Goal: Information Seeking & Learning: Find specific page/section

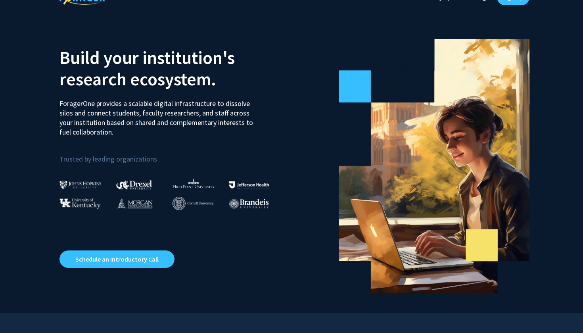
scroll to position [17, 0]
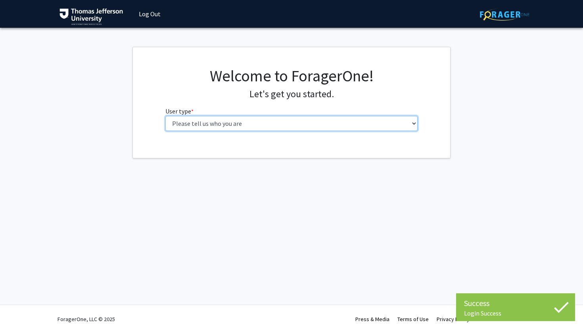
select select "3: doc"
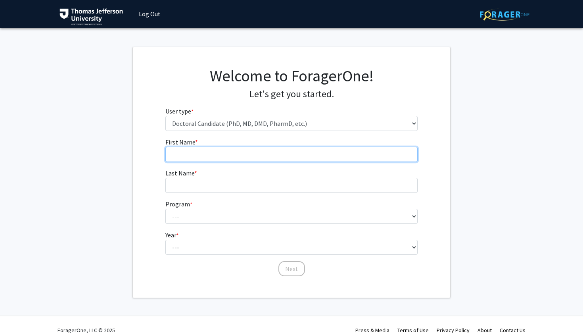
click at [303, 152] on input "First Name * required" at bounding box center [291, 154] width 253 height 15
type input "[PERSON_NAME]"
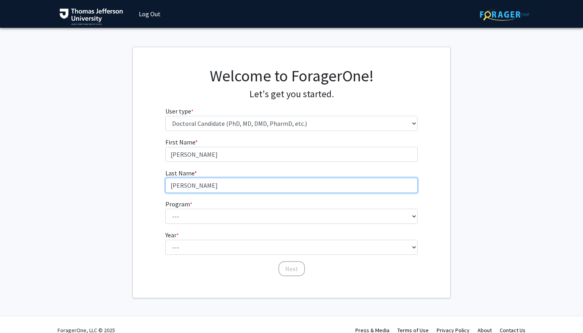
type input "[PERSON_NAME]"
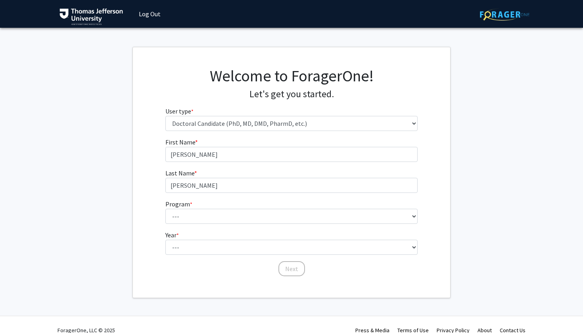
click at [274, 225] on form "First Name * required [PERSON_NAME] Last Name * required [PERSON_NAME] Program …" at bounding box center [291, 203] width 253 height 132
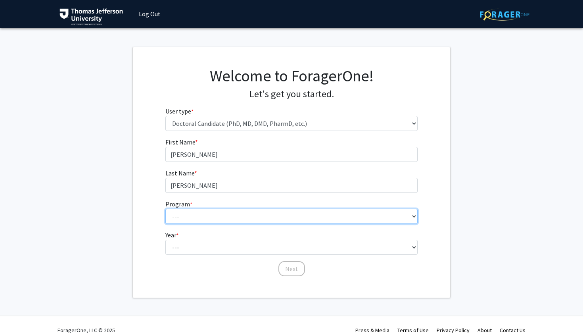
select select "35: 815"
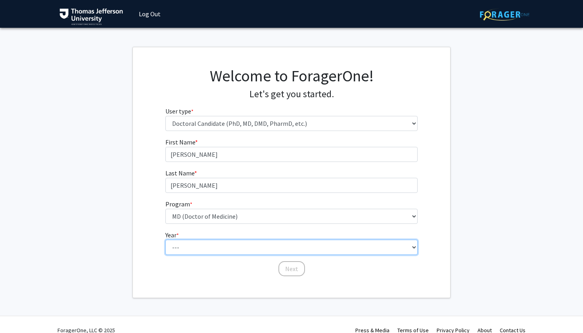
select select "1: first_year"
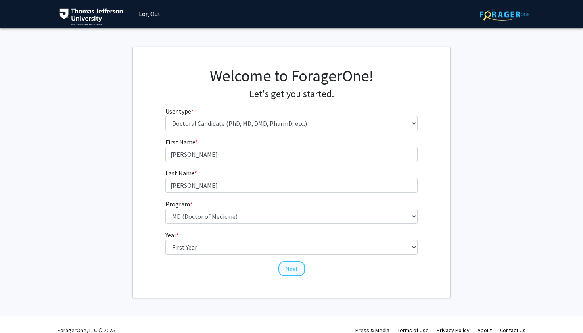
click at [295, 266] on button "Next" at bounding box center [291, 268] width 27 height 15
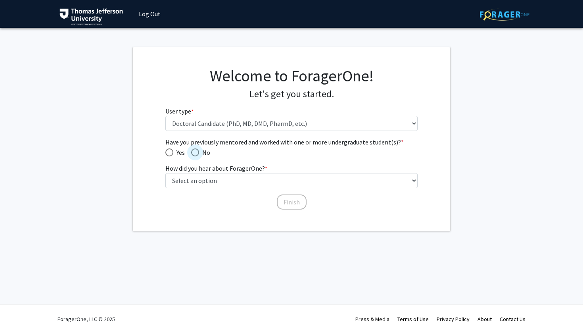
click at [196, 150] on span "Have you previously mentored and worked with one or more undergraduate student(…" at bounding box center [195, 152] width 8 height 8
click at [196, 150] on input "No" at bounding box center [195, 152] width 8 height 8
radio input "true"
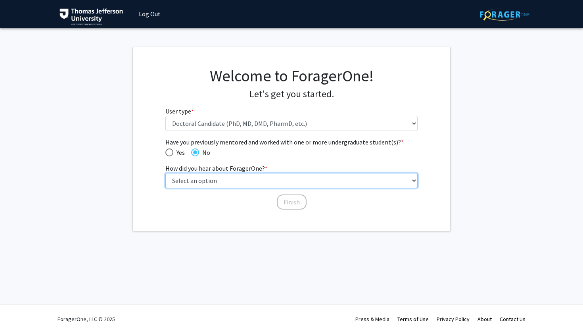
select select "1: peer_recommendation"
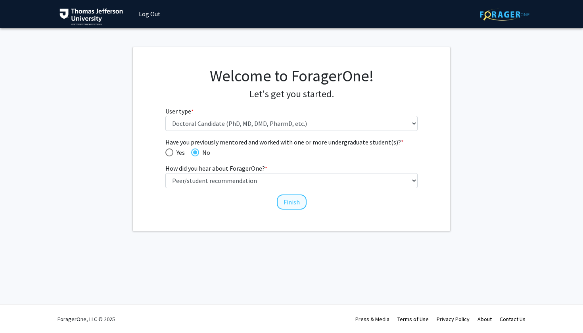
click at [299, 202] on button "Finish" at bounding box center [292, 201] width 30 height 15
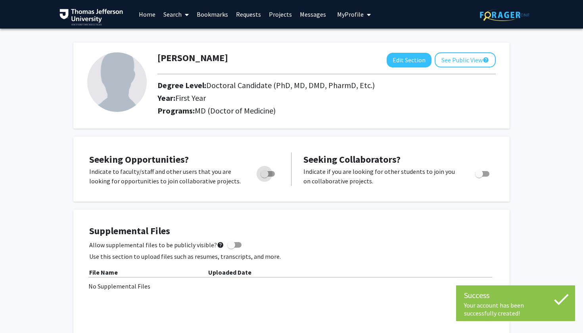
click at [265, 173] on span "Toggle" at bounding box center [265, 174] width 8 height 8
click at [264, 176] on input "Are you actively seeking opportunities?" at bounding box center [264, 176] width 0 height 0
checkbox input "true"
click at [483, 174] on span "Toggle" at bounding box center [482, 174] width 14 height 6
click at [479, 176] on input "Would you like to receive other student requests to work with you?" at bounding box center [479, 176] width 0 height 0
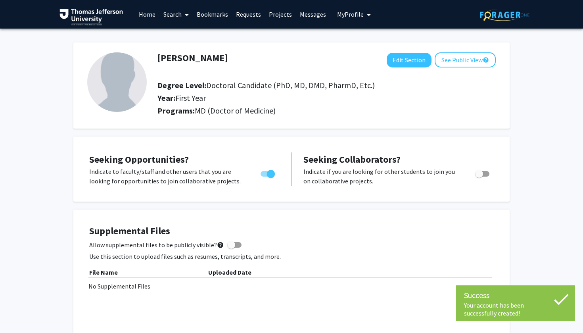
checkbox input "true"
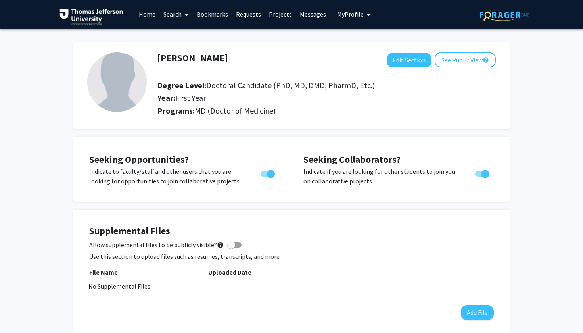
click at [175, 15] on link "Search" at bounding box center [175, 14] width 33 height 28
click at [175, 34] on span "Faculty/Staff" at bounding box center [188, 37] width 58 height 16
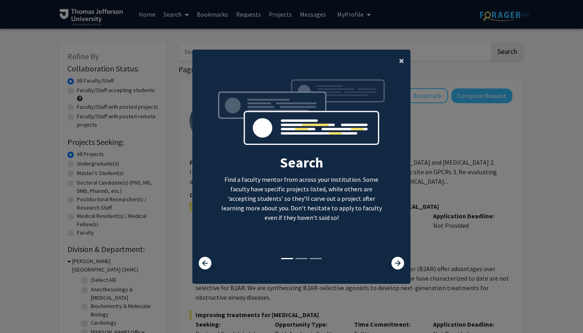
click at [400, 61] on span "×" at bounding box center [401, 60] width 5 height 12
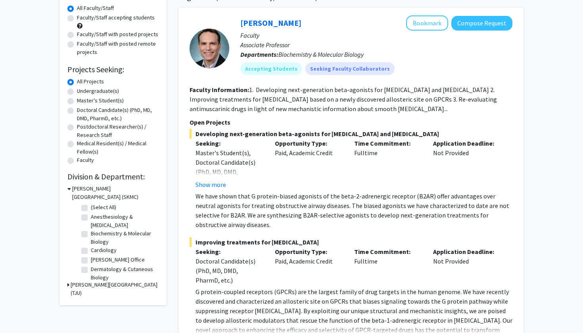
scroll to position [73, 0]
click at [88, 219] on fg-checkbox "Anesthesiology & [MEDICAL_DATA] Anesthesiology & [MEDICAL_DATA]" at bounding box center [118, 221] width 75 height 17
click at [91, 272] on label "Dermatology & Cutaneous Biology" at bounding box center [124, 273] width 66 height 17
click at [91, 270] on input "Dermatology & Cutaneous Biology" at bounding box center [93, 267] width 5 height 5
checkbox input "true"
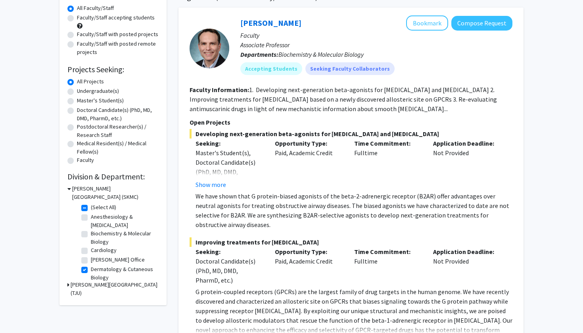
checkbox input "true"
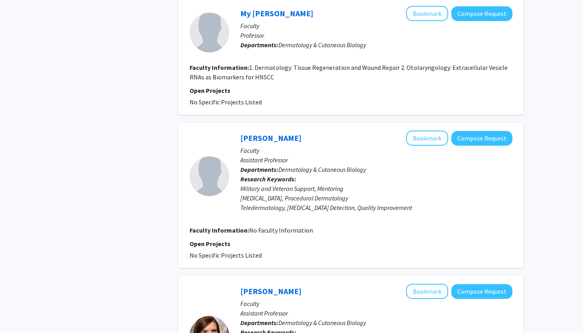
scroll to position [379, 0]
click at [431, 132] on button "Bookmark" at bounding box center [427, 137] width 42 height 15
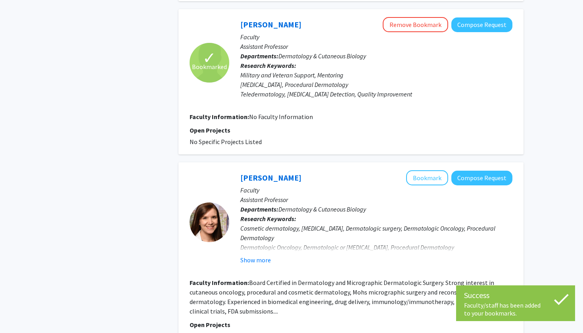
scroll to position [494, 0]
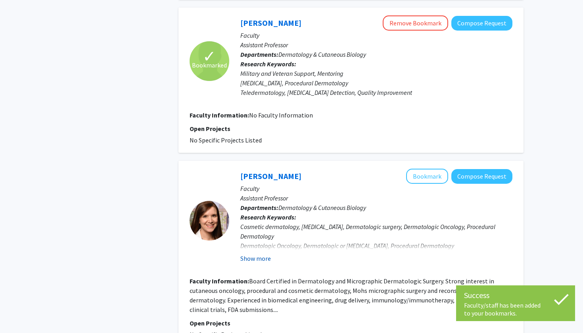
click at [257, 253] on button "Show more" at bounding box center [255, 258] width 31 height 10
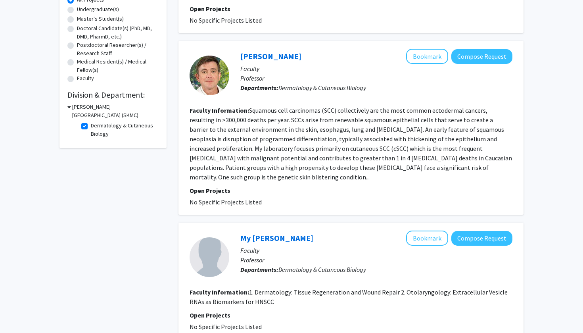
scroll to position [139, 0]
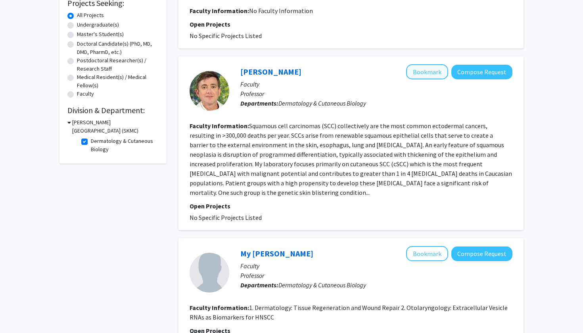
click at [421, 77] on button "Bookmark" at bounding box center [427, 71] width 42 height 15
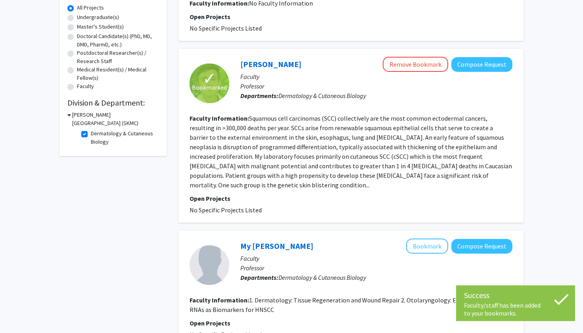
scroll to position [151, 0]
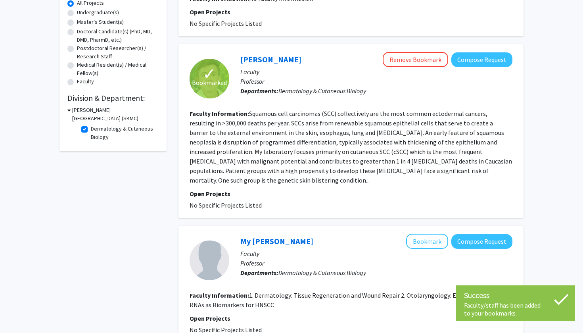
click at [67, 112] on icon at bounding box center [69, 110] width 4 height 8
click at [67, 112] on icon at bounding box center [68, 110] width 2 height 8
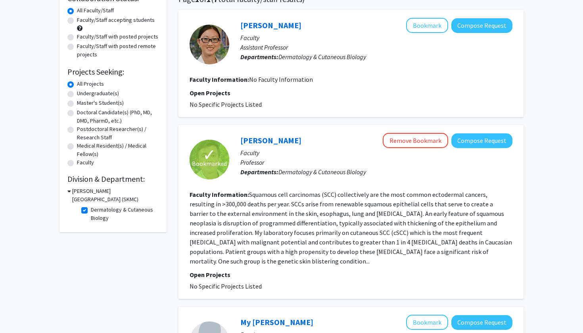
scroll to position [81, 0]
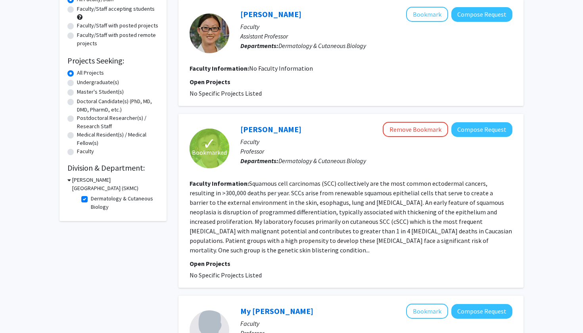
click at [91, 202] on label "Dermatology & Cutaneous Biology" at bounding box center [124, 202] width 66 height 17
click at [91, 199] on input "Dermatology & Cutaneous Biology" at bounding box center [93, 196] width 5 height 5
checkbox input "false"
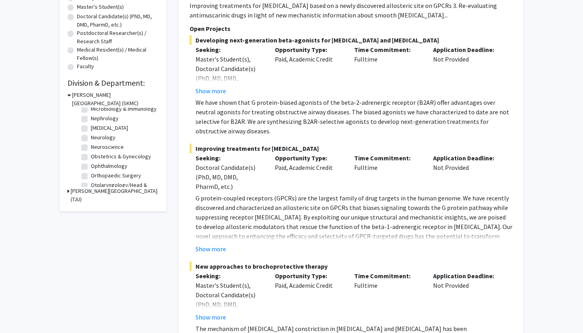
scroll to position [198, 0]
click at [91, 140] on label "Neurology" at bounding box center [103, 138] width 25 height 8
click at [91, 139] on input "Neurology" at bounding box center [93, 136] width 5 height 5
checkbox input "true"
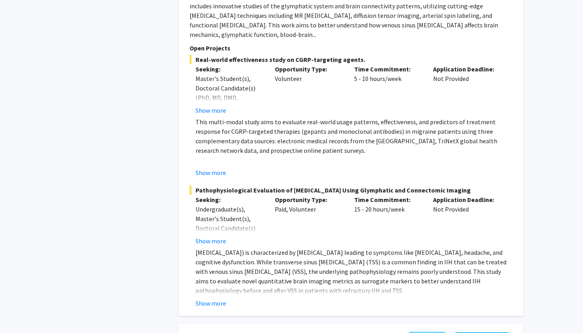
scroll to position [715, 0]
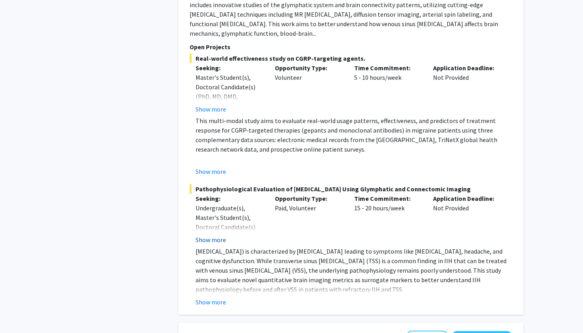
click at [210, 244] on button "Show more" at bounding box center [210, 240] width 31 height 10
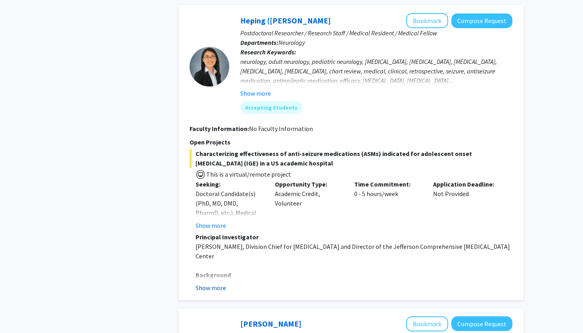
scroll to position [1097, 0]
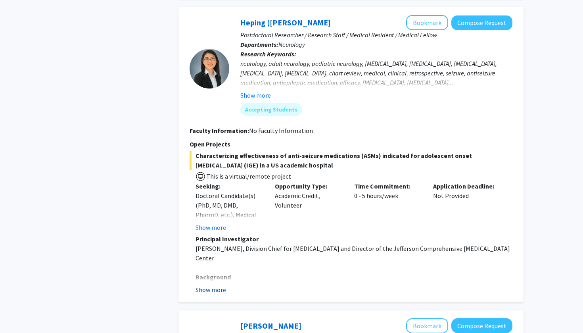
click at [206, 285] on button "Show more" at bounding box center [210, 290] width 31 height 10
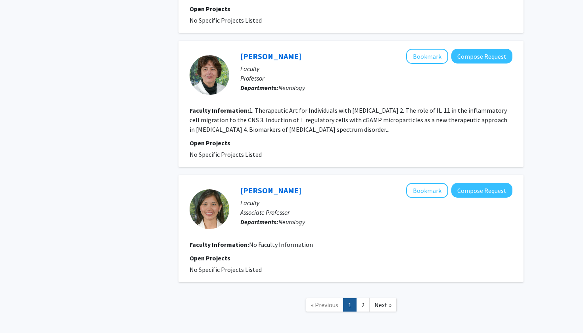
scroll to position [2301, 0]
click at [362, 298] on link "2" at bounding box center [362, 305] width 13 height 14
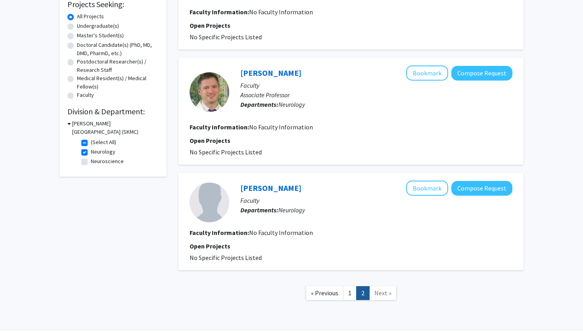
scroll to position [145, 0]
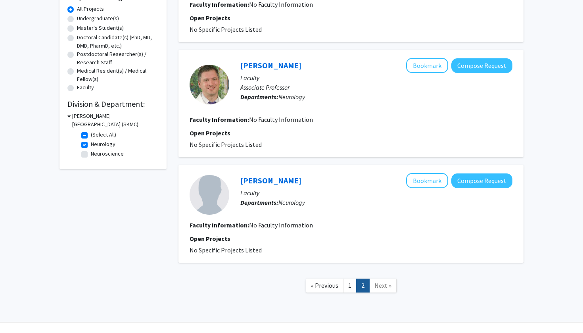
click at [91, 138] on label "(Select All)" at bounding box center [103, 134] width 25 height 8
click at [91, 136] on input "(Select All)" at bounding box center [93, 132] width 5 height 5
checkbox input "false"
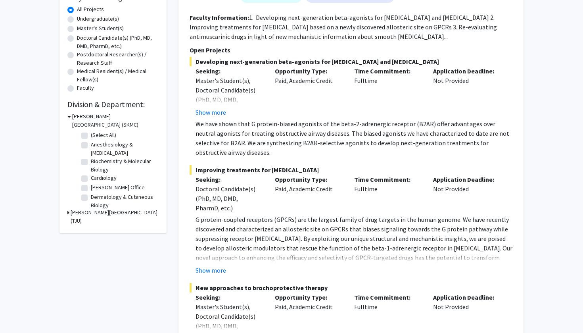
scroll to position [146, 0]
click at [66, 214] on div "Refine By Collaboration Status: Collaboration Status All Faculty/Staff Collabor…" at bounding box center [112, 64] width 107 height 335
click at [67, 212] on icon at bounding box center [68, 211] width 2 height 8
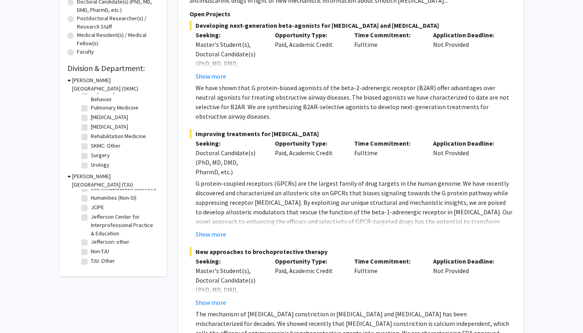
scroll to position [347, 0]
click at [91, 138] on label "Rehabilitation Medicine" at bounding box center [118, 136] width 55 height 8
click at [91, 137] on input "Rehabilitation Medicine" at bounding box center [93, 134] width 5 height 5
checkbox input "true"
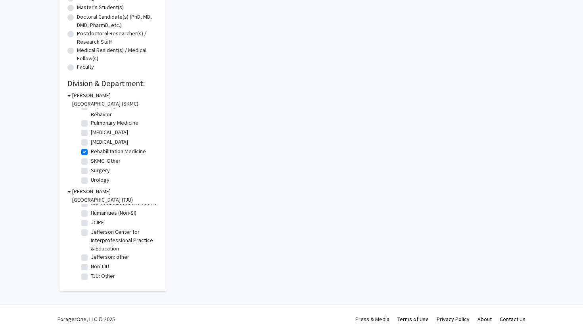
checkbox input "true"
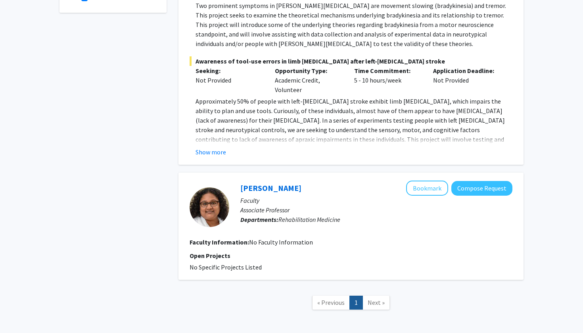
scroll to position [317, 0]
click at [376, 298] on span "Next »" at bounding box center [376, 302] width 17 height 8
click at [214, 147] on button "Show more" at bounding box center [210, 152] width 31 height 10
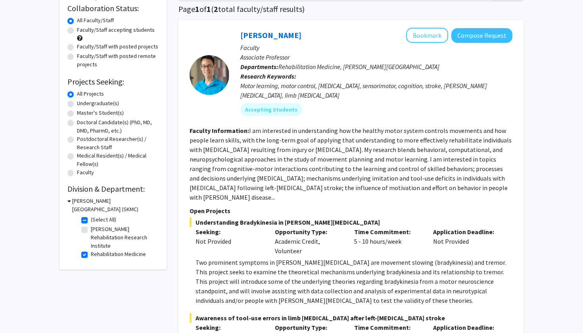
scroll to position [59, 0]
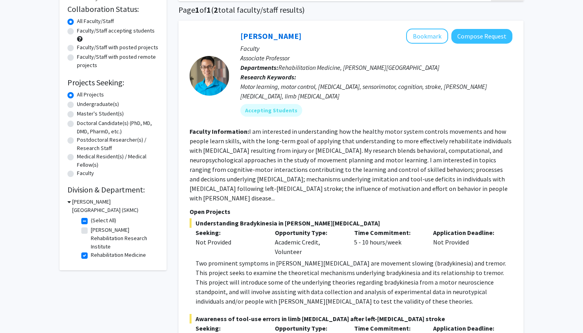
click at [91, 232] on label "[PERSON_NAME] Rehabilitation Research Institute" at bounding box center [124, 238] width 66 height 25
click at [91, 231] on input "[PERSON_NAME] Rehabilitation Research Institute" at bounding box center [93, 228] width 5 height 5
checkbox input "true"
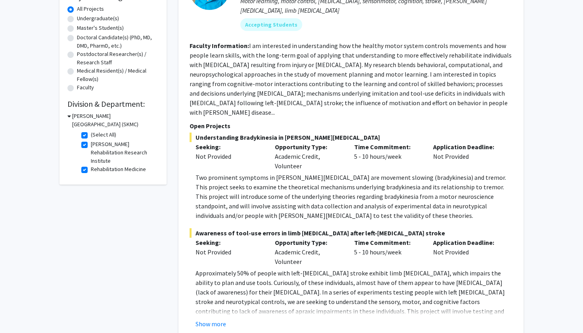
scroll to position [135, 0]
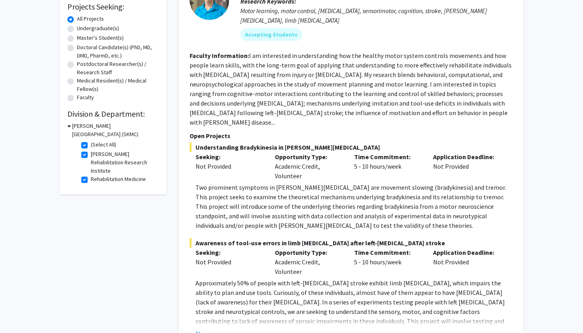
click at [91, 145] on label "(Select All)" at bounding box center [103, 144] width 25 height 8
click at [91, 145] on input "(Select All)" at bounding box center [93, 142] width 5 height 5
checkbox input "false"
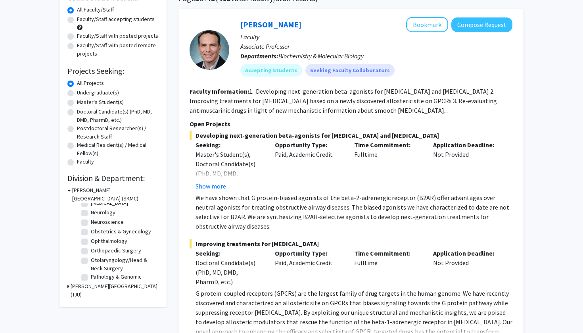
scroll to position [223, 0]
click at [91, 248] on label "Orthopaedic Surgery" at bounding box center [116, 246] width 50 height 8
click at [91, 247] on input "Orthopaedic Surgery" at bounding box center [93, 244] width 5 height 5
checkbox input "true"
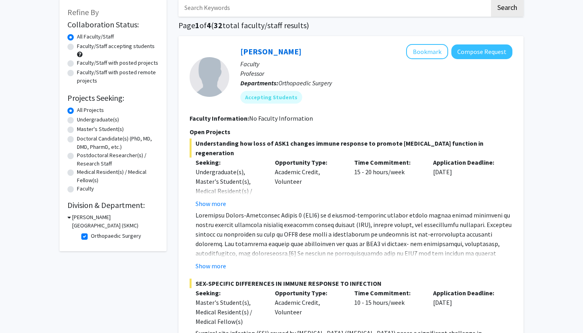
scroll to position [46, 0]
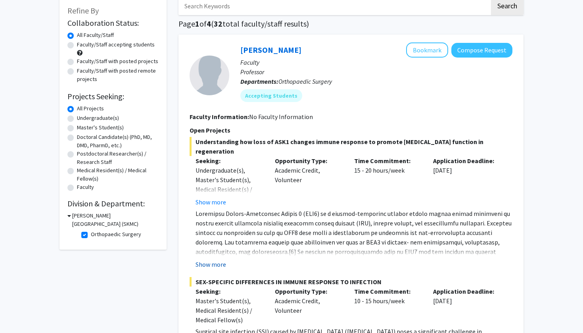
click at [216, 266] on button "Show more" at bounding box center [210, 264] width 31 height 10
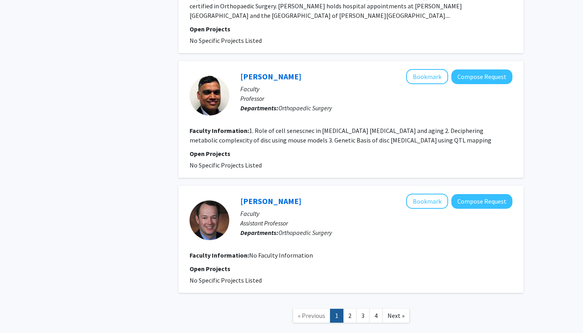
scroll to position [1663, 0]
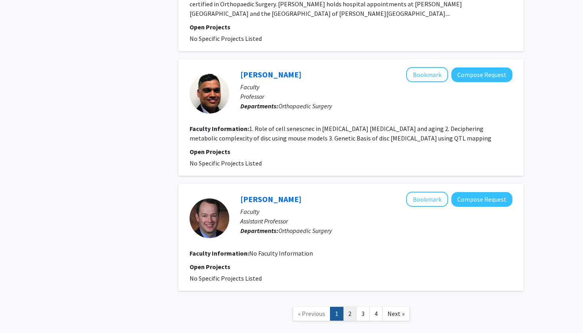
click at [348, 307] on link "2" at bounding box center [349, 314] width 13 height 14
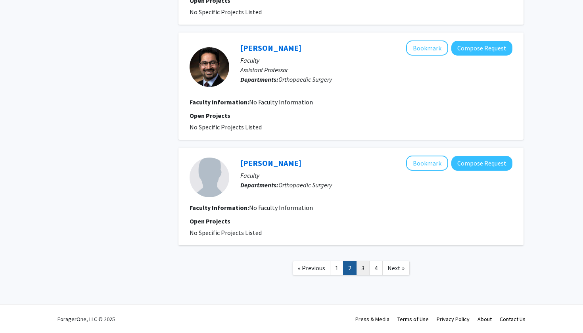
scroll to position [940, 0]
click at [362, 270] on link "3" at bounding box center [362, 268] width 13 height 14
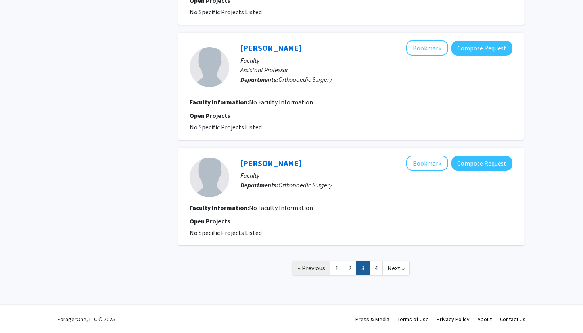
scroll to position [892, 0]
click at [373, 267] on link "4" at bounding box center [375, 268] width 13 height 14
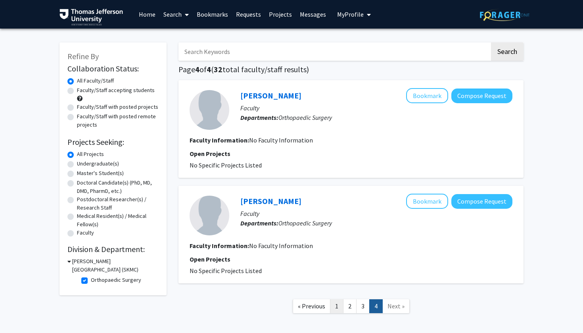
click at [333, 305] on link "1" at bounding box center [336, 306] width 13 height 14
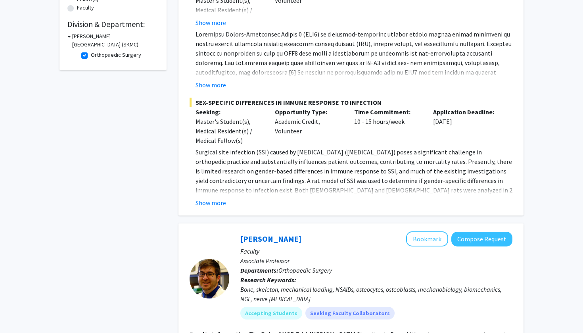
scroll to position [230, 0]
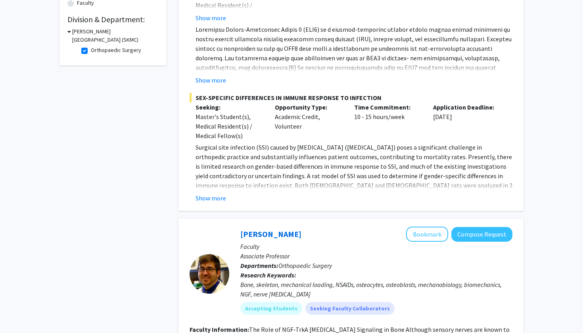
click at [229, 202] on div "Show more" at bounding box center [353, 198] width 317 height 10
click at [219, 199] on button "Show more" at bounding box center [210, 198] width 31 height 10
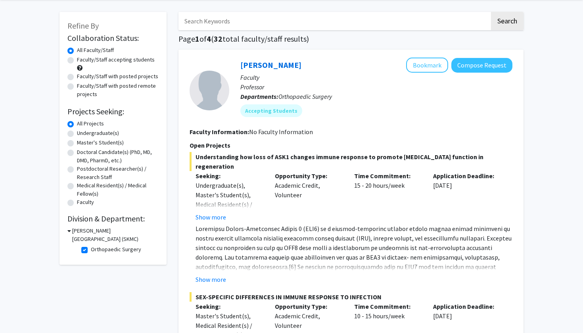
scroll to position [21, 0]
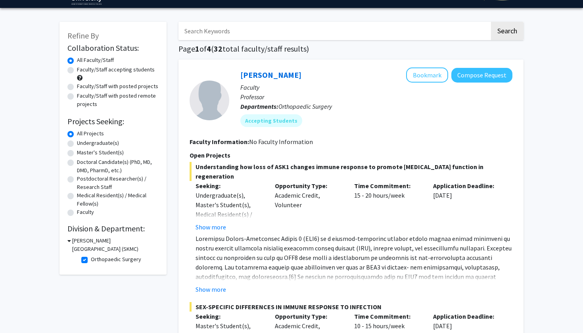
click at [91, 261] on label "Orthopaedic Surgery" at bounding box center [116, 259] width 50 height 8
click at [91, 260] on input "Orthopaedic Surgery" at bounding box center [93, 257] width 5 height 5
checkbox input "false"
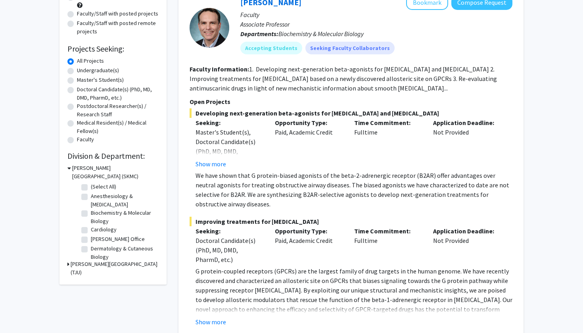
scroll to position [94, 0]
click at [91, 198] on label "Anesthesiology & [MEDICAL_DATA]" at bounding box center [124, 200] width 66 height 17
click at [91, 197] on input "Anesthesiology & [MEDICAL_DATA]" at bounding box center [93, 194] width 5 height 5
checkbox input "true"
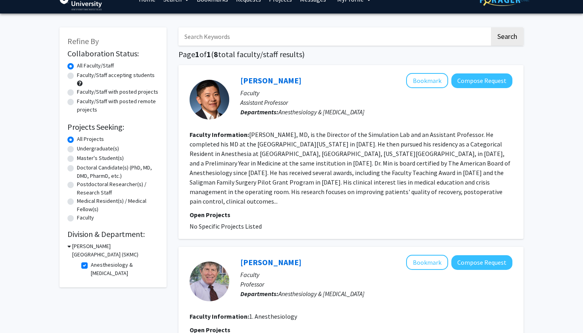
scroll to position [13, 0]
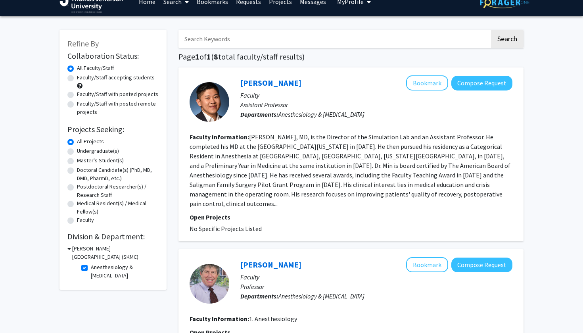
click at [77, 95] on label "Faculty/Staff with posted projects" at bounding box center [117, 94] width 81 height 8
click at [77, 95] on input "Faculty/Staff with posted projects" at bounding box center [79, 92] width 5 height 5
radio input "true"
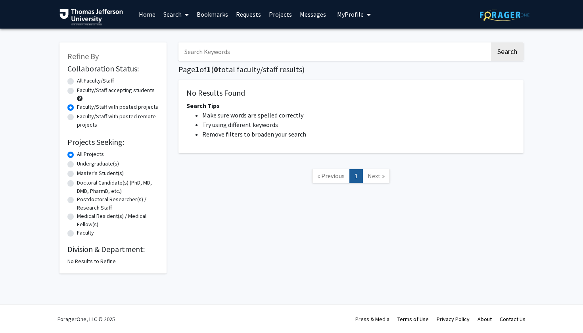
click at [77, 111] on label "Faculty/Staff with posted projects" at bounding box center [117, 107] width 81 height 8
click at [77, 108] on input "Faculty/Staff with posted projects" at bounding box center [79, 105] width 5 height 5
click at [77, 82] on label "All Faculty/Staff" at bounding box center [95, 81] width 37 height 8
click at [77, 82] on input "All Faculty/Staff" at bounding box center [79, 79] width 5 height 5
radio input "true"
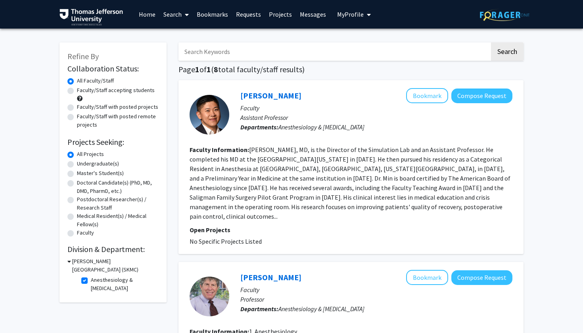
click at [70, 262] on icon at bounding box center [69, 261] width 4 height 8
click at [70, 266] on div "[PERSON_NAME][GEOGRAPHIC_DATA] (SKMC)" at bounding box center [112, 265] width 91 height 17
click at [77, 268] on h3 "[PERSON_NAME][GEOGRAPHIC_DATA] (SKMC)" at bounding box center [115, 265] width 88 height 17
click at [91, 281] on label "Anesthesiology & [MEDICAL_DATA]" at bounding box center [124, 284] width 66 height 17
click at [91, 281] on input "Anesthesiology & [MEDICAL_DATA]" at bounding box center [93, 278] width 5 height 5
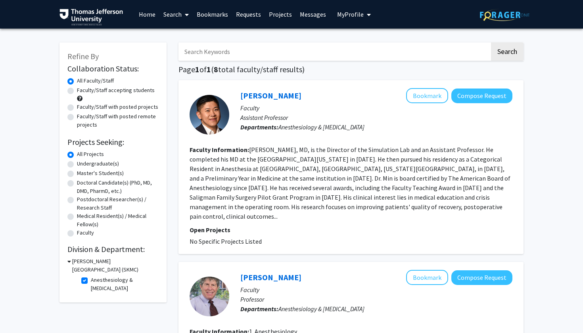
checkbox input "false"
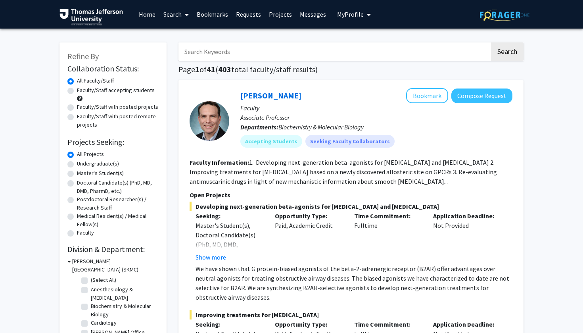
click at [91, 282] on label "(Select All)" at bounding box center [103, 280] width 25 height 8
click at [91, 281] on input "(Select All)" at bounding box center [93, 278] width 5 height 5
checkbox input "true"
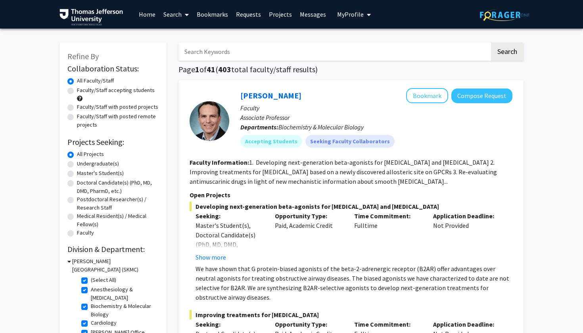
checkbox input "true"
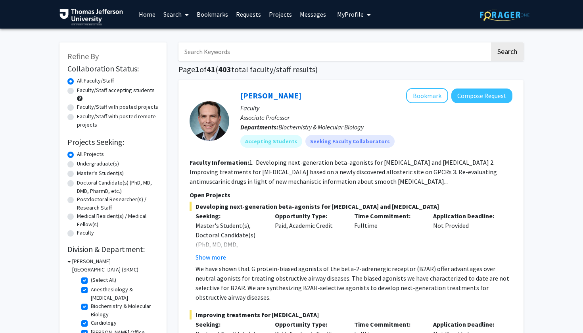
checkbox input "true"
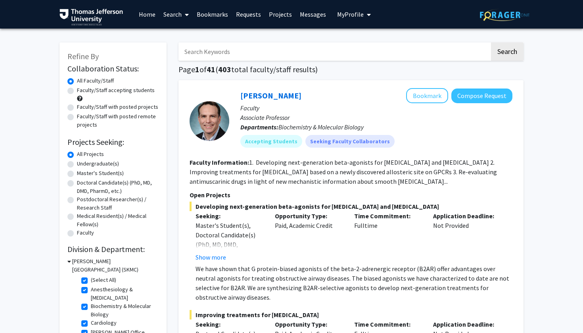
checkbox input "true"
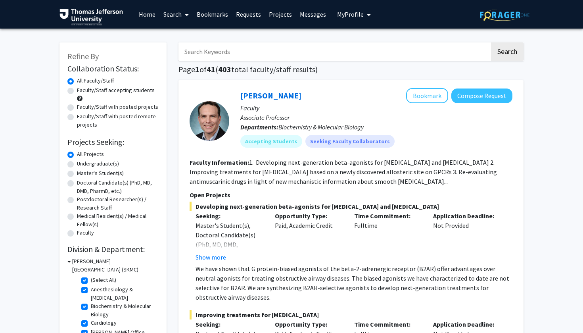
checkbox input "true"
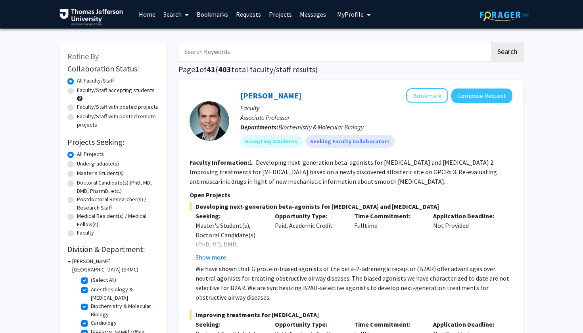
checkbox input "true"
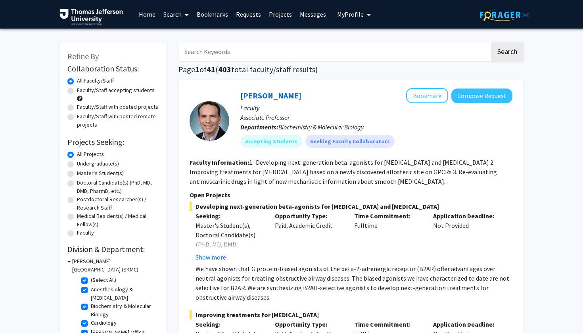
checkbox input "true"
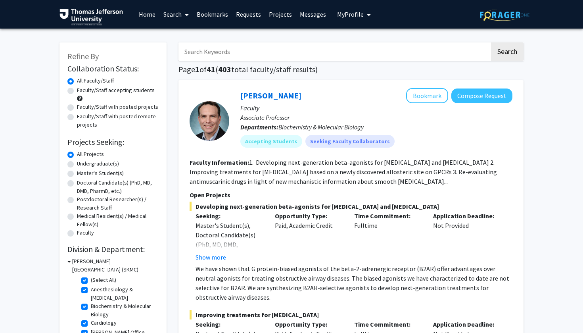
checkbox input "true"
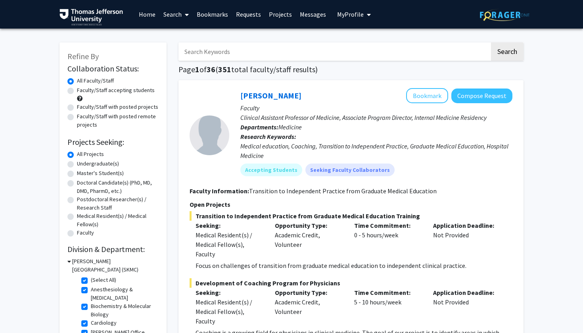
click at [96, 107] on label "Faculty/Staff with posted projects" at bounding box center [117, 107] width 81 height 8
click at [82, 107] on input "Faculty/Staff with posted projects" at bounding box center [79, 105] width 5 height 5
radio input "true"
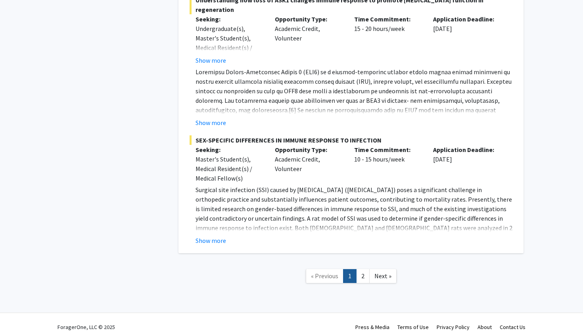
scroll to position [4330, 0]
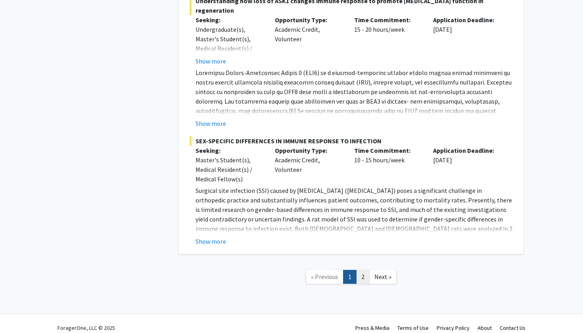
click at [363, 272] on link "2" at bounding box center [362, 277] width 13 height 14
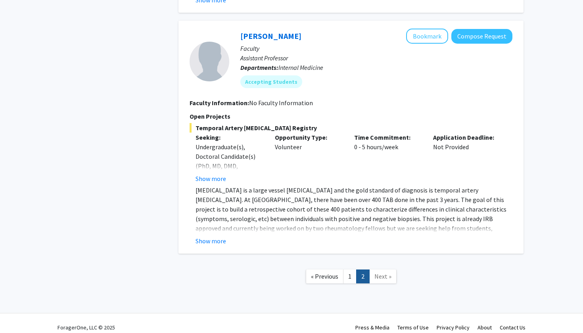
scroll to position [2404, 0]
click at [218, 236] on button "Show more" at bounding box center [210, 241] width 31 height 10
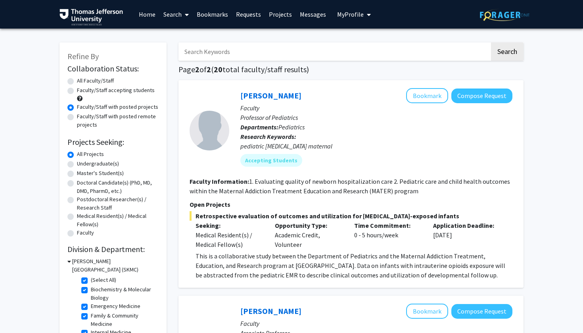
scroll to position [0, 0]
click at [77, 80] on label "All Faculty/Staff" at bounding box center [95, 81] width 37 height 8
click at [77, 80] on input "All Faculty/Staff" at bounding box center [79, 79] width 5 height 5
radio input "true"
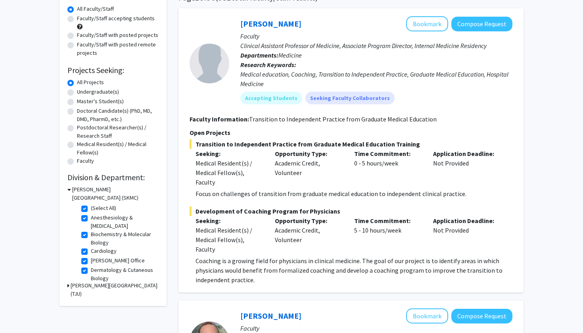
scroll to position [73, 0]
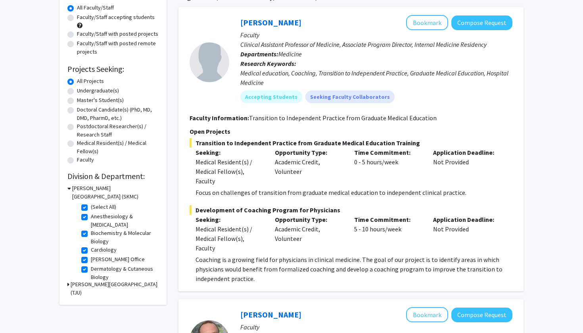
click at [91, 211] on label "(Select All)" at bounding box center [103, 207] width 25 height 8
click at [91, 208] on input "(Select All)" at bounding box center [93, 205] width 5 height 5
checkbox input "false"
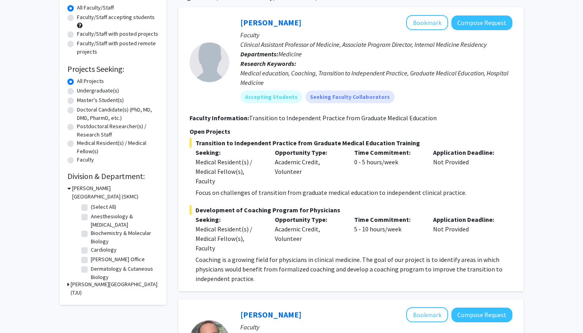
checkbox input "false"
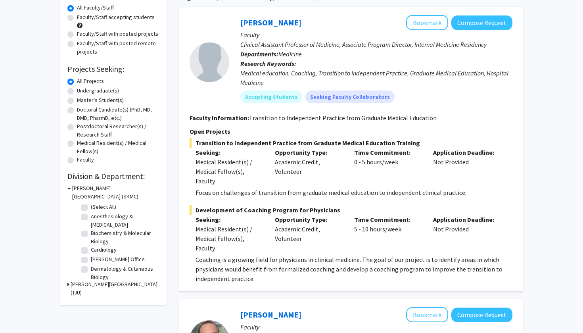
checkbox input "false"
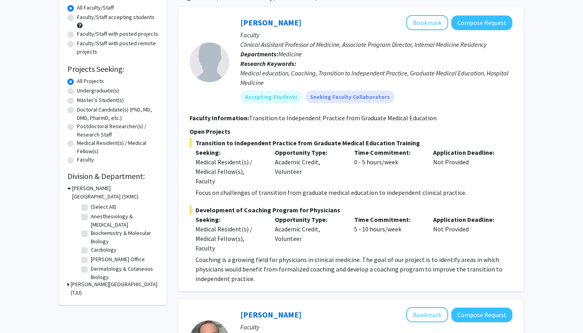
checkbox input "false"
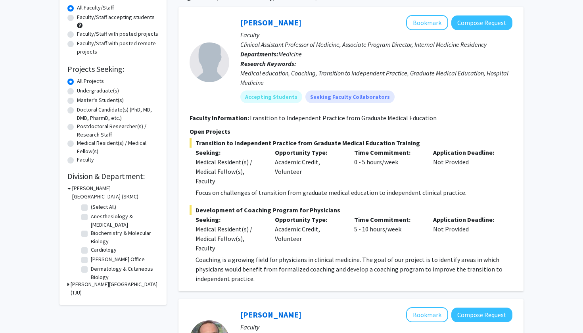
checkbox input "false"
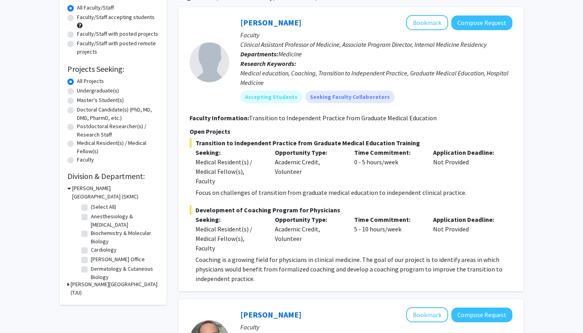
checkbox input "false"
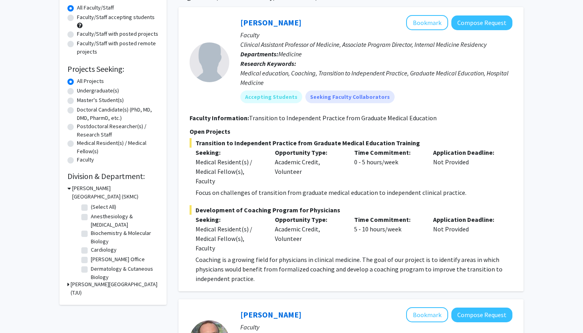
checkbox input "false"
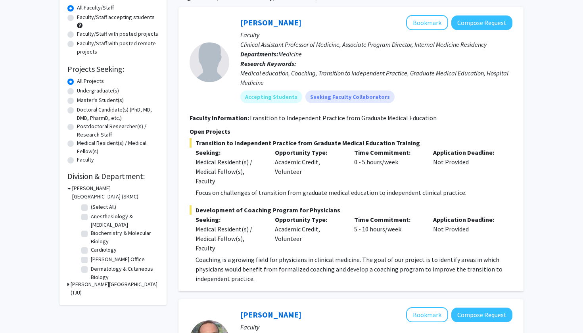
checkbox input "false"
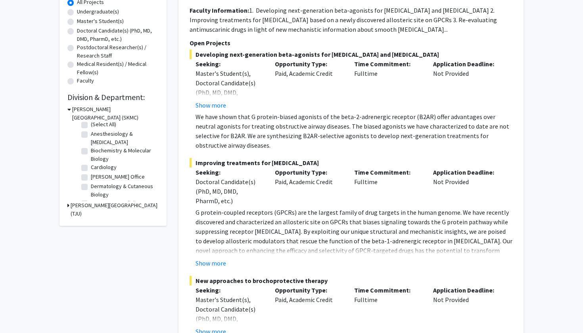
scroll to position [13, 0]
click at [112, 180] on label "Dermatology & Cutaneous Biology" at bounding box center [124, 180] width 66 height 17
click at [96, 177] on input "Dermatology & Cutaneous Biology" at bounding box center [93, 174] width 5 height 5
checkbox input "true"
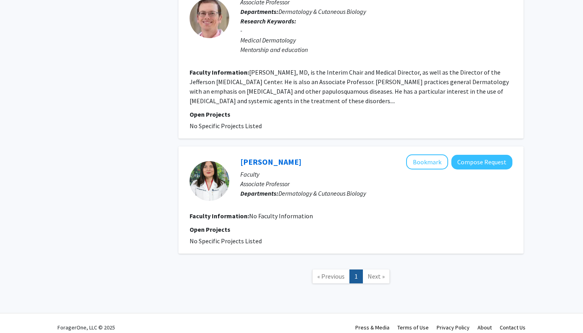
scroll to position [883, 0]
click at [379, 272] on span "Next »" at bounding box center [376, 276] width 17 height 8
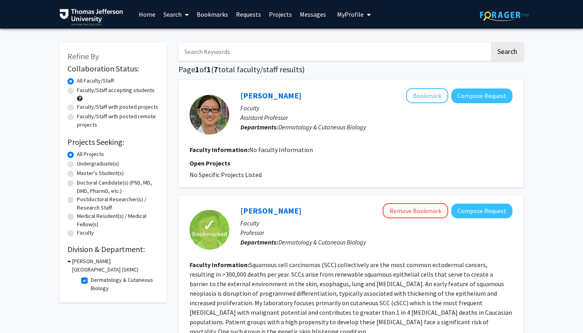
scroll to position [0, 0]
click at [275, 16] on link "Projects" at bounding box center [280, 14] width 31 height 28
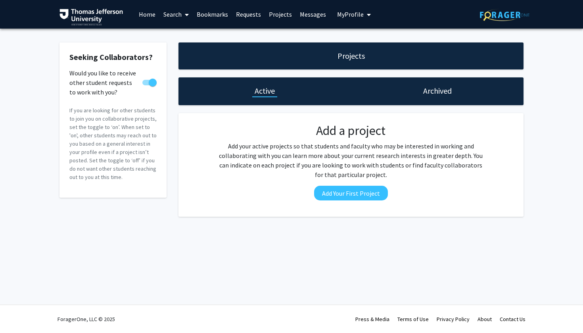
click at [251, 17] on link "Requests" at bounding box center [248, 14] width 33 height 28
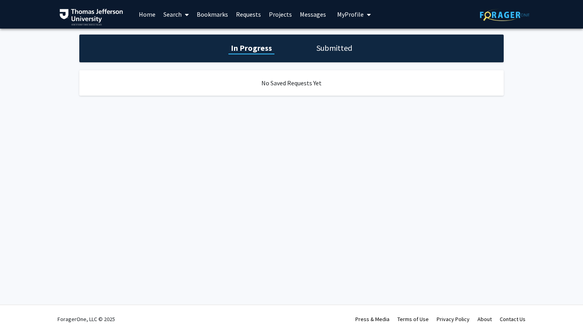
click at [210, 17] on link "Bookmarks" at bounding box center [212, 14] width 39 height 28
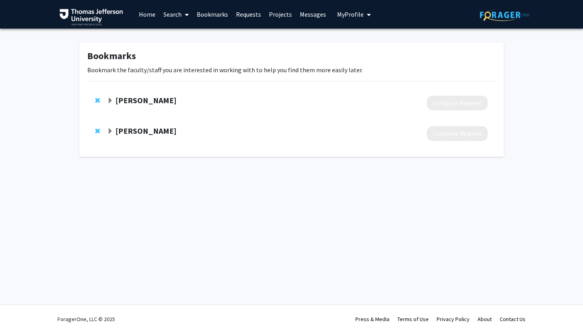
click at [183, 12] on span at bounding box center [185, 15] width 7 height 28
click at [180, 55] on span "Students" at bounding box center [183, 52] width 48 height 16
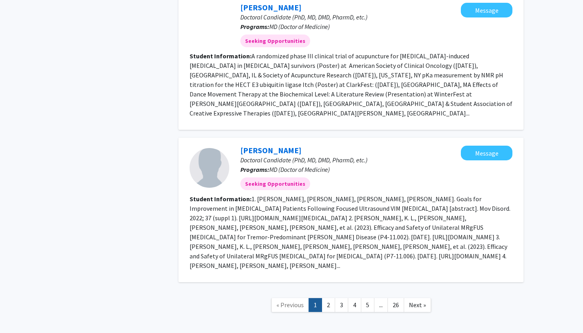
scroll to position [989, 0]
click at [327, 298] on link "2" at bounding box center [328, 305] width 13 height 14
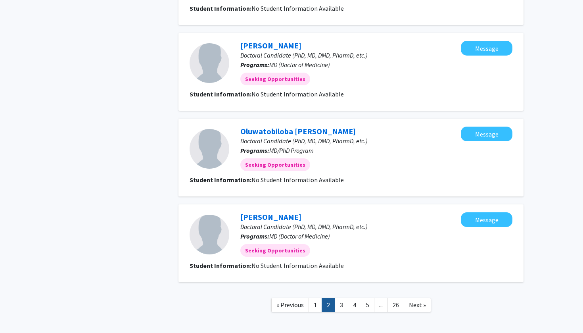
scroll to position [837, 0]
click at [318, 298] on link "1" at bounding box center [315, 305] width 13 height 14
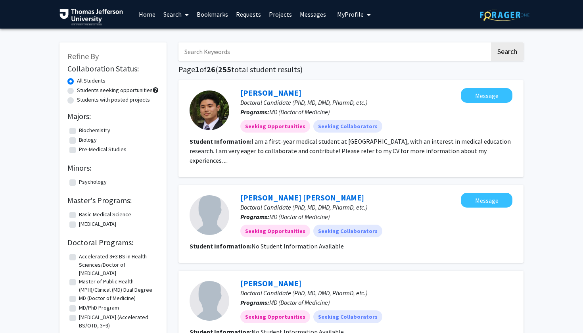
click at [344, 17] on span "My Profile" at bounding box center [350, 14] width 27 height 8
click at [362, 44] on span "View Profile" at bounding box center [386, 45] width 48 height 9
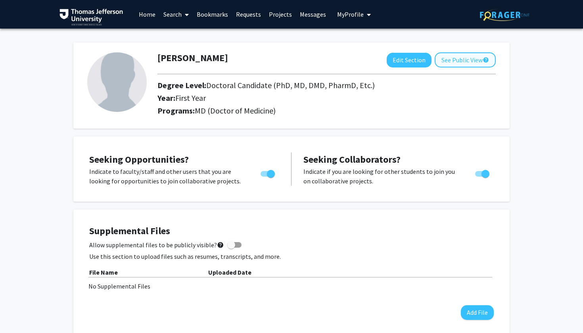
click at [451, 67] on button "See Public View help" at bounding box center [465, 59] width 61 height 15
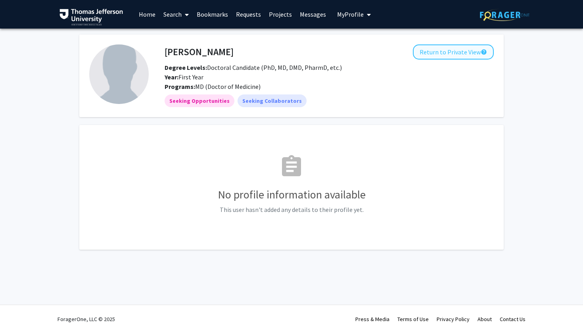
click at [444, 57] on button "Return to Private View help" at bounding box center [453, 51] width 81 height 15
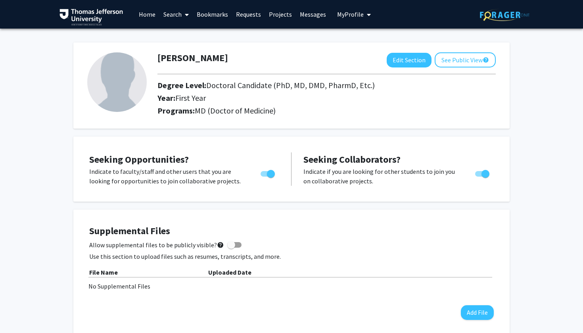
click at [171, 15] on link "Search" at bounding box center [175, 14] width 33 height 28
click at [172, 34] on span "Faculty/Staff" at bounding box center [188, 37] width 58 height 16
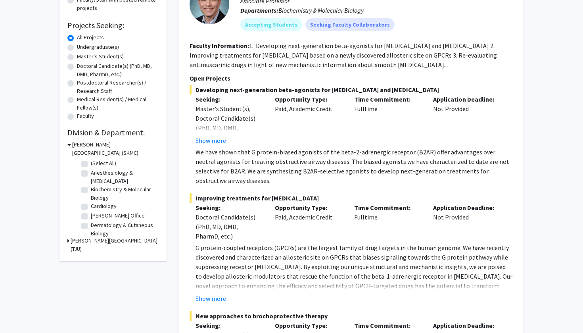
scroll to position [117, 0]
click at [70, 240] on div "[PERSON_NAME][GEOGRAPHIC_DATA] (TJU)" at bounding box center [112, 244] width 91 height 17
click at [75, 241] on h3 "[PERSON_NAME][GEOGRAPHIC_DATA] (TJU)" at bounding box center [115, 244] width 88 height 17
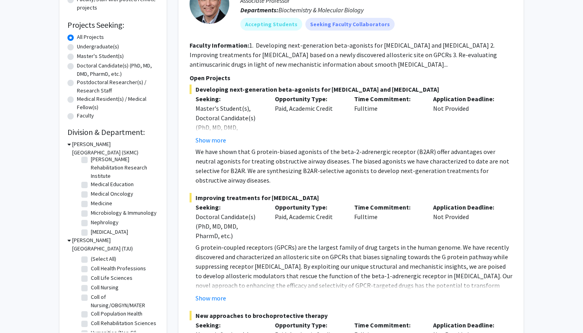
scroll to position [132, 0]
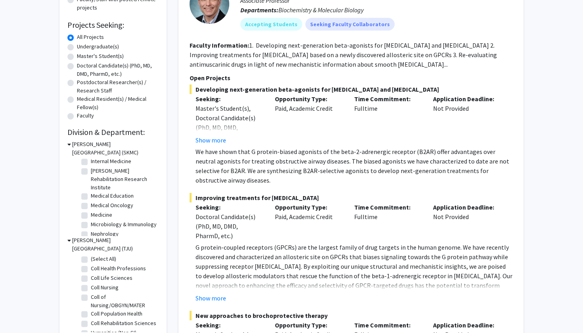
click at [101, 204] on label "Medical Oncology" at bounding box center [112, 205] width 42 height 8
click at [96, 204] on input "Medical Oncology" at bounding box center [93, 203] width 5 height 5
checkbox input "true"
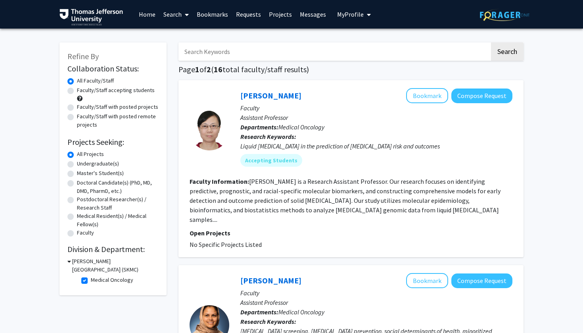
click at [107, 92] on label "Faculty/Staff accepting students" at bounding box center [116, 90] width 78 height 8
click at [82, 91] on input "Faculty/Staff accepting students" at bounding box center [79, 88] width 5 height 5
radio input "true"
click at [101, 115] on label "Faculty/Staff with posted remote projects" at bounding box center [118, 120] width 82 height 17
click at [82, 115] on input "Faculty/Staff with posted remote projects" at bounding box center [79, 114] width 5 height 5
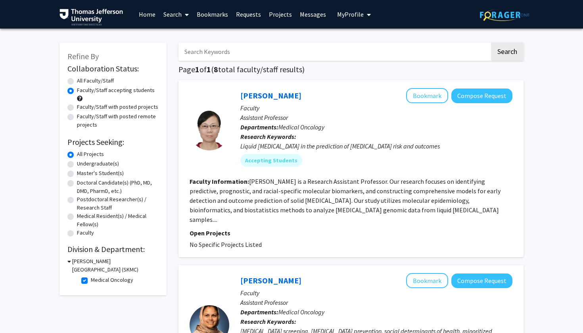
radio input "true"
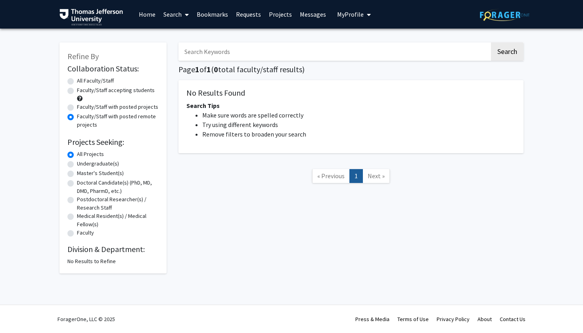
click at [89, 82] on label "All Faculty/Staff" at bounding box center [95, 81] width 37 height 8
click at [82, 82] on input "All Faculty/Staff" at bounding box center [79, 79] width 5 height 5
radio input "true"
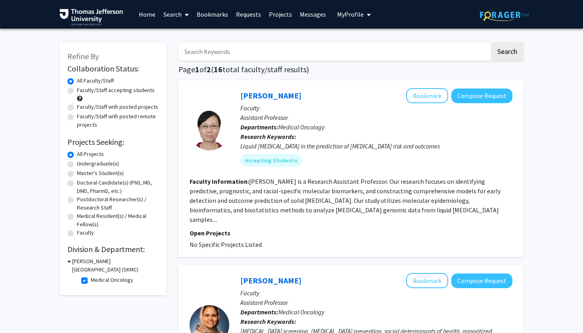
click at [91, 284] on label "Medical Oncology" at bounding box center [112, 280] width 42 height 8
click at [91, 281] on input "Medical Oncology" at bounding box center [93, 278] width 5 height 5
checkbox input "false"
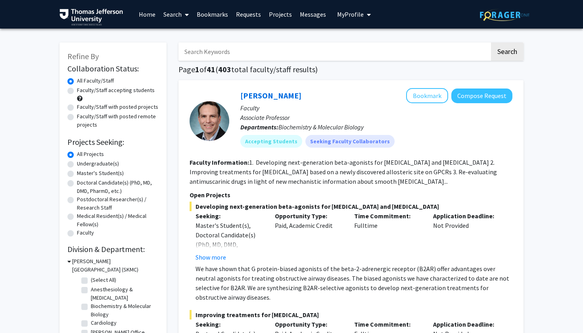
click at [91, 283] on label "(Select All)" at bounding box center [103, 280] width 25 height 8
click at [91, 281] on input "(Select All)" at bounding box center [93, 278] width 5 height 5
checkbox input "true"
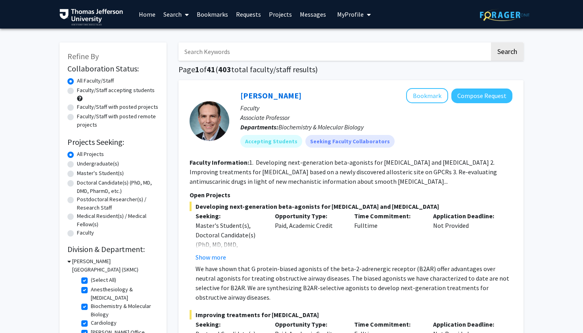
checkbox input "true"
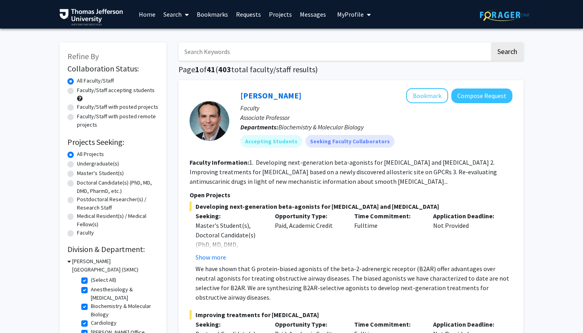
checkbox input "true"
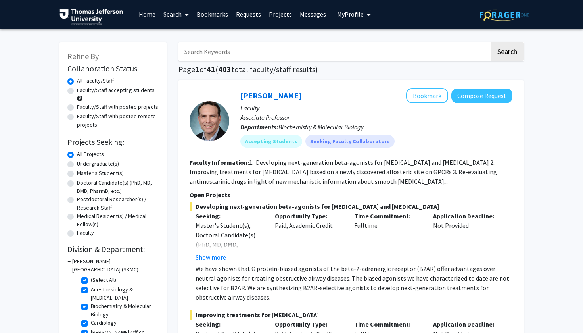
checkbox input "true"
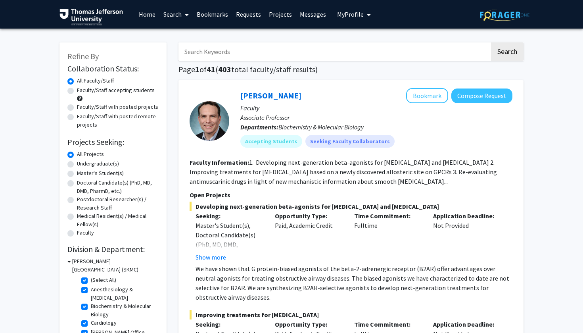
checkbox input "true"
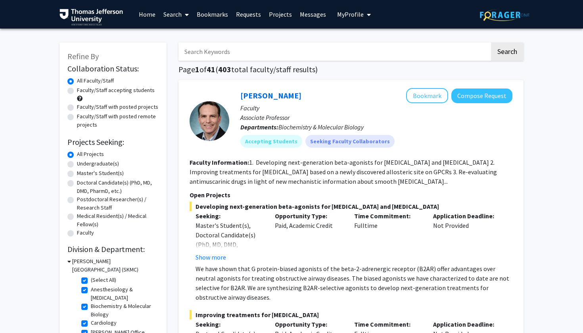
checkbox input "true"
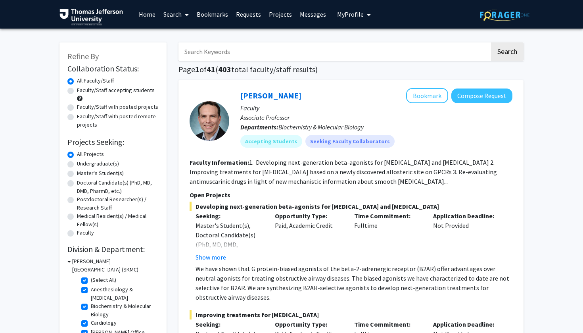
checkbox input "true"
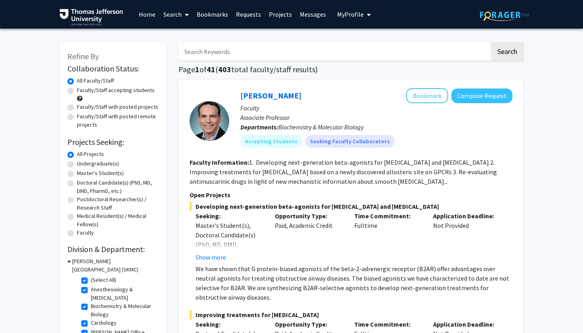
checkbox input "true"
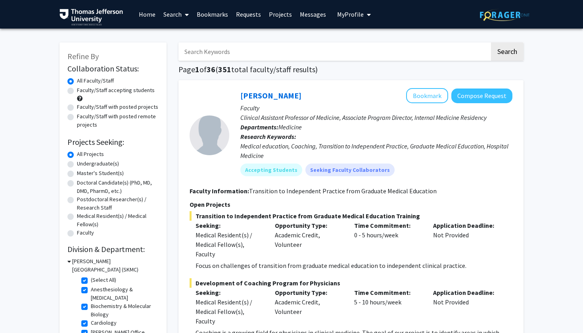
click at [85, 124] on label "Faculty/Staff with posted remote projects" at bounding box center [118, 120] width 82 height 17
click at [82, 117] on input "Faculty/Staff with posted remote projects" at bounding box center [79, 114] width 5 height 5
radio input "true"
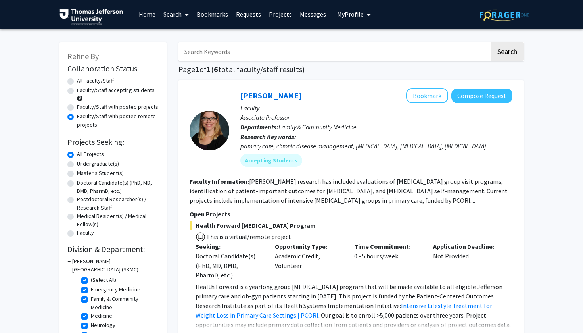
click at [84, 111] on label "Faculty/Staff with posted projects" at bounding box center [117, 107] width 81 height 8
click at [82, 108] on input "Faculty/Staff with posted projects" at bounding box center [79, 105] width 5 height 5
radio input "true"
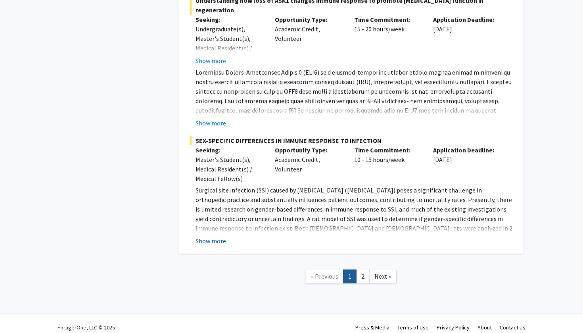
scroll to position [4330, 0]
click at [209, 236] on button "Show more" at bounding box center [210, 241] width 31 height 10
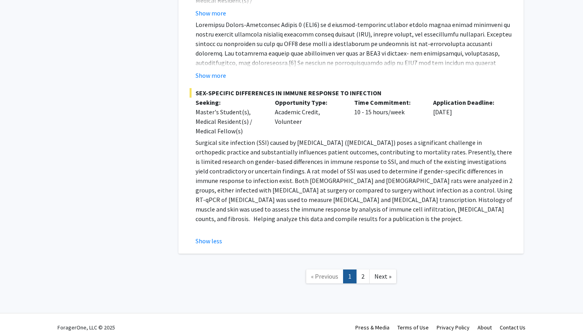
scroll to position [4377, 0]
click at [362, 270] on link "2" at bounding box center [362, 277] width 13 height 14
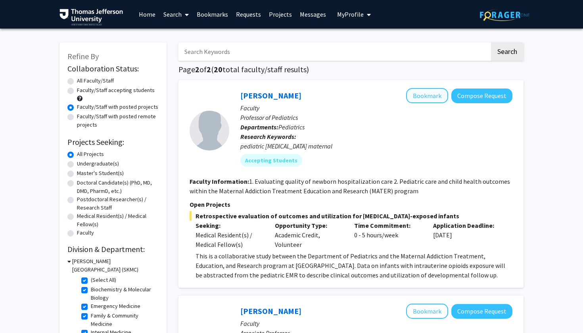
click at [421, 97] on button "Bookmark" at bounding box center [427, 95] width 42 height 15
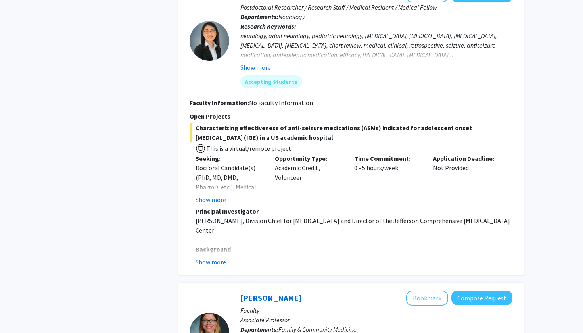
scroll to position [1608, 0]
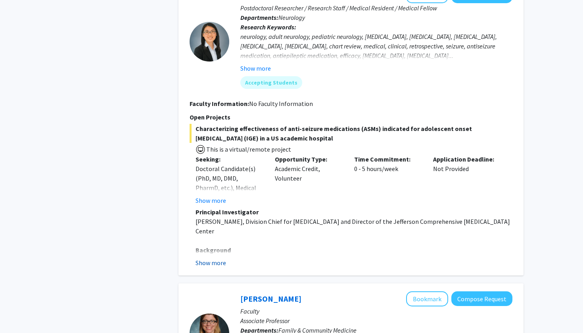
click at [216, 258] on button "Show more" at bounding box center [210, 263] width 31 height 10
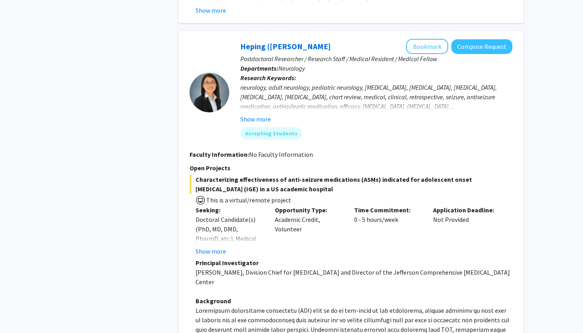
scroll to position [1555, 0]
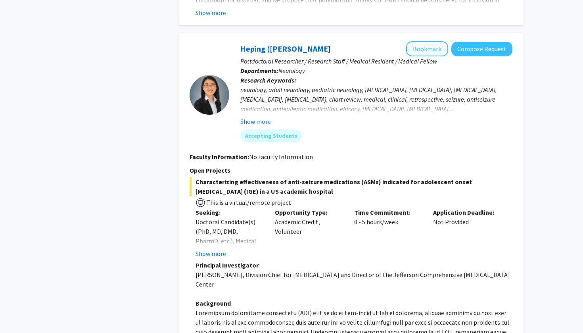
click at [439, 41] on button "Bookmark" at bounding box center [427, 48] width 42 height 15
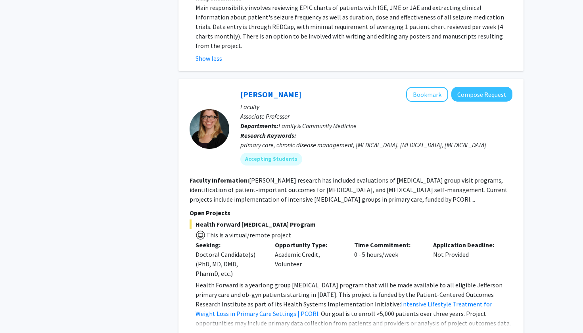
scroll to position [2041, 0]
click at [219, 330] on button "Show more" at bounding box center [210, 335] width 31 height 10
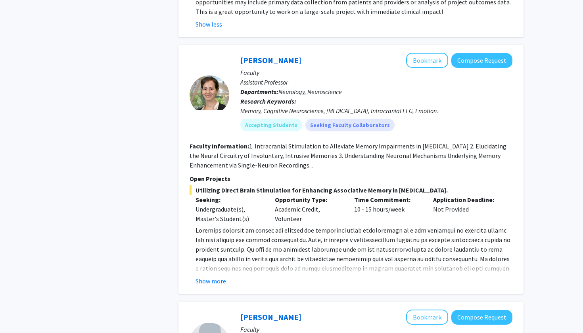
scroll to position [2363, 0]
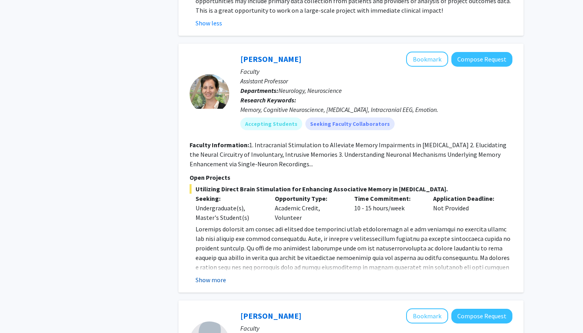
click at [220, 275] on button "Show more" at bounding box center [210, 280] width 31 height 10
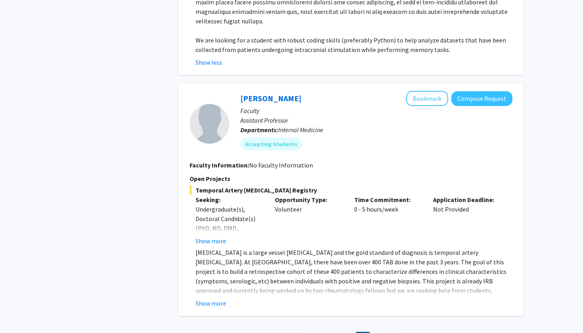
scroll to position [2708, 0]
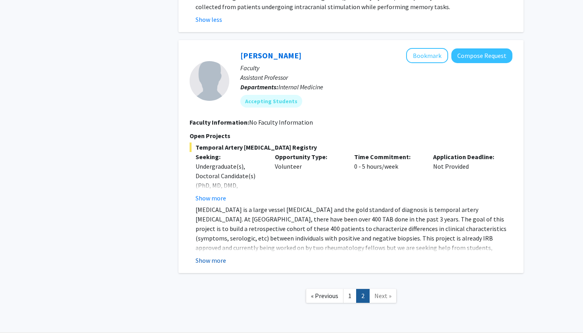
click at [220, 255] on button "Show more" at bounding box center [210, 260] width 31 height 10
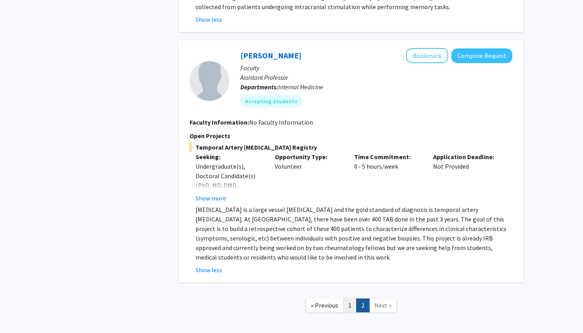
click at [354, 298] on link "1" at bounding box center [349, 305] width 13 height 14
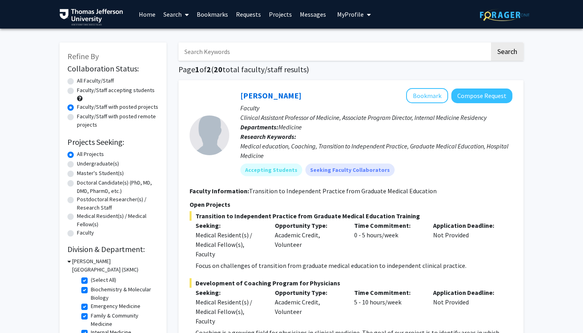
click at [216, 14] on link "Bookmarks" at bounding box center [212, 14] width 39 height 28
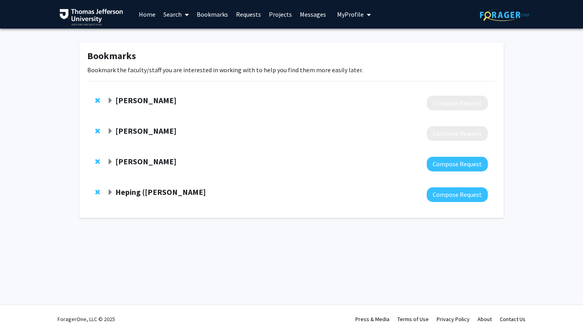
click at [158, 102] on strong "[PERSON_NAME]" at bounding box center [145, 100] width 61 height 10
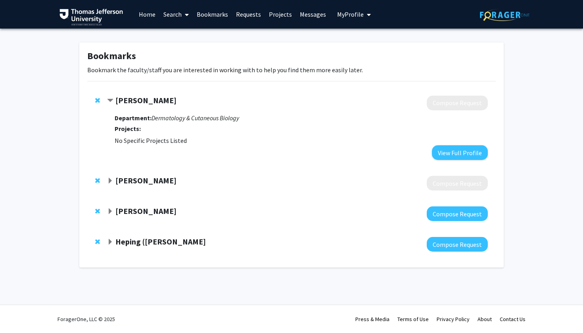
click at [158, 102] on strong "[PERSON_NAME]" at bounding box center [145, 100] width 61 height 10
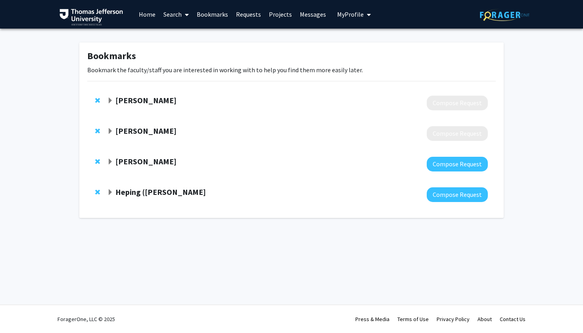
click at [274, 21] on link "Projects" at bounding box center [280, 14] width 31 height 28
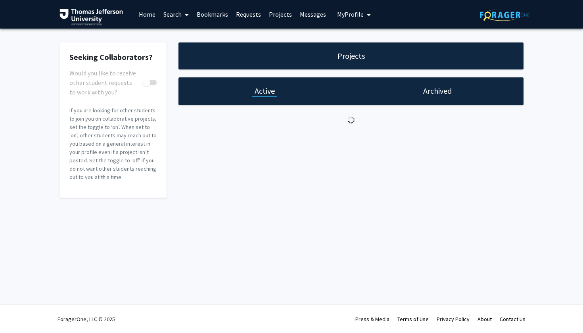
checkbox input "true"
click at [316, 16] on link "Messages" at bounding box center [313, 14] width 34 height 28
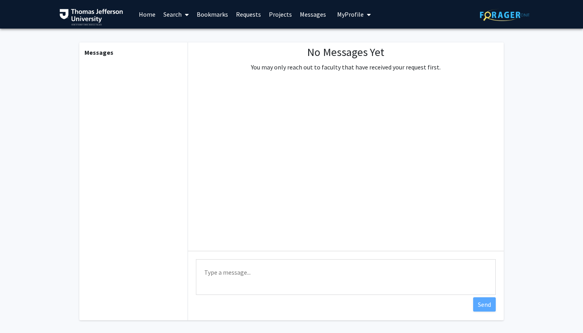
click at [150, 17] on link "Home" at bounding box center [147, 14] width 25 height 28
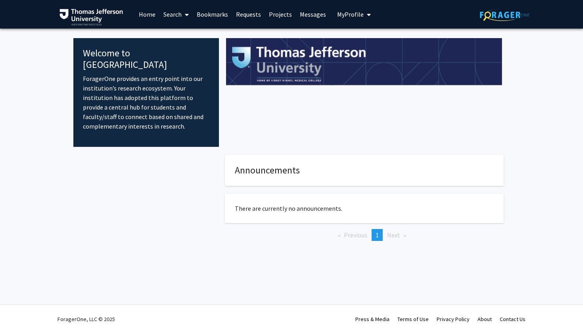
click at [170, 18] on link "Search" at bounding box center [175, 14] width 33 height 28
click at [173, 35] on span "Faculty/Staff" at bounding box center [188, 37] width 58 height 16
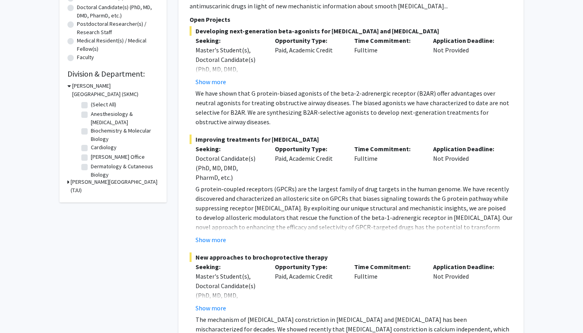
scroll to position [186, 0]
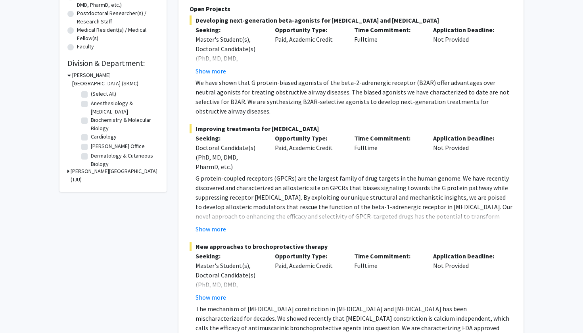
click at [68, 172] on icon at bounding box center [68, 171] width 2 height 8
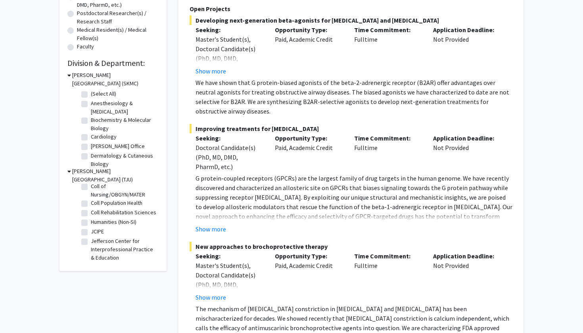
scroll to position [18, 0]
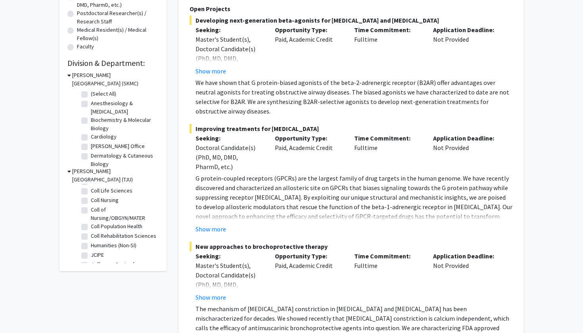
click at [92, 232] on label "Coll Rehabilitation Sciences" at bounding box center [123, 236] width 65 height 8
click at [92, 232] on input "Coll Rehabilitation Sciences" at bounding box center [93, 234] width 5 height 5
checkbox input "true"
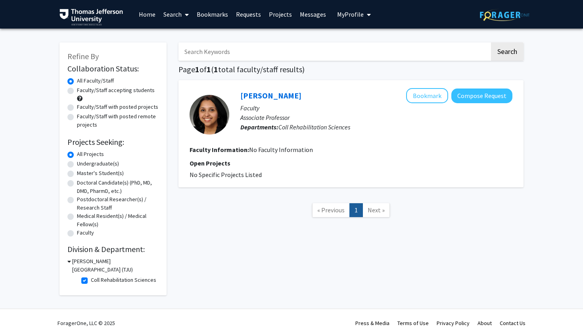
click at [77, 84] on label "All Faculty/Staff" at bounding box center [95, 81] width 37 height 8
click at [77, 82] on input "All Faculty/Staff" at bounding box center [79, 79] width 5 height 5
click at [91, 276] on label "Coll Rehabilitation Sciences" at bounding box center [123, 280] width 65 height 8
click at [91, 276] on input "Coll Rehabilitation Sciences" at bounding box center [93, 278] width 5 height 5
checkbox input "false"
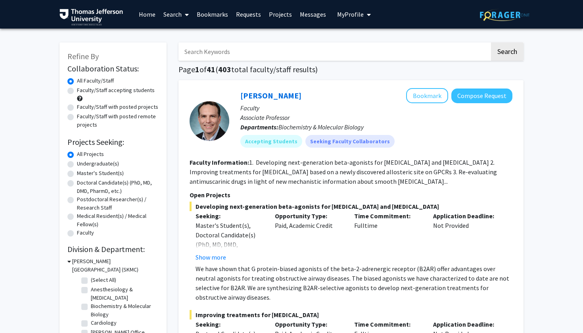
click at [91, 280] on label "(Select All)" at bounding box center [103, 280] width 25 height 8
click at [91, 280] on input "(Select All)" at bounding box center [93, 278] width 5 height 5
checkbox input "true"
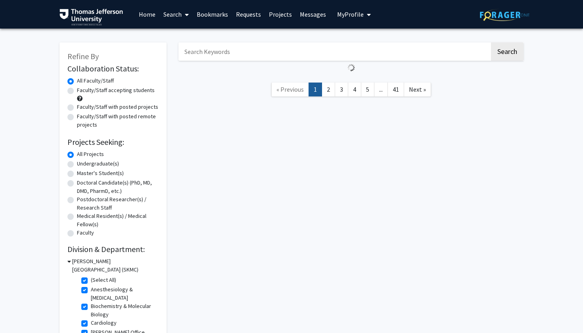
checkbox input "true"
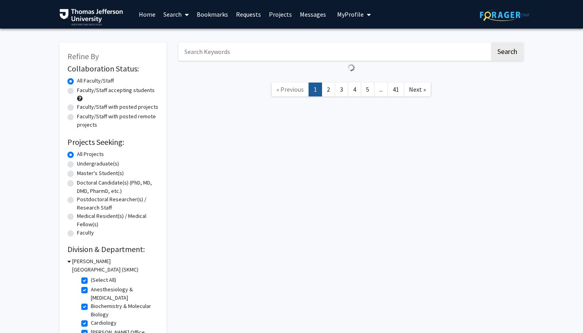
checkbox input "true"
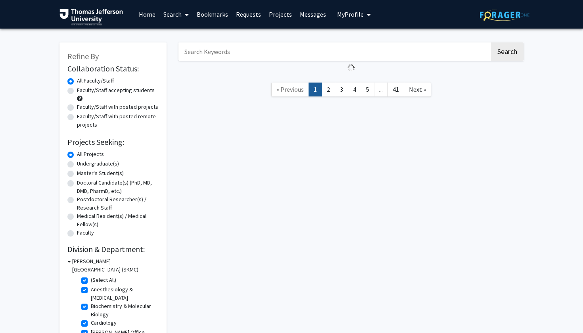
checkbox input "true"
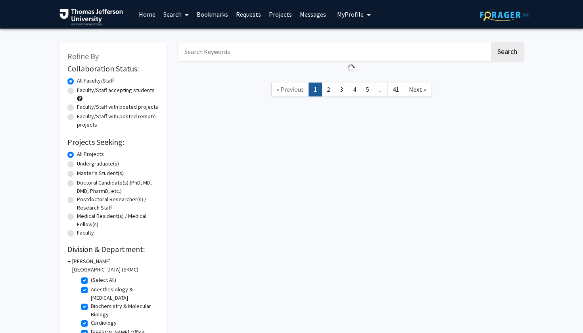
checkbox input "true"
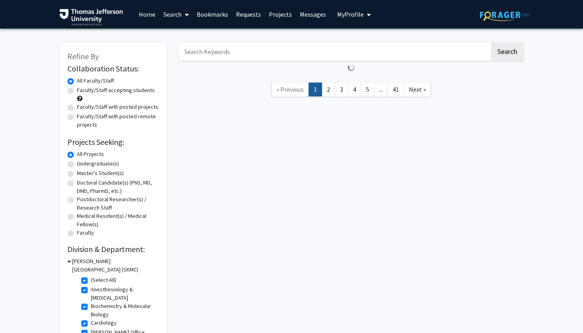
checkbox input "true"
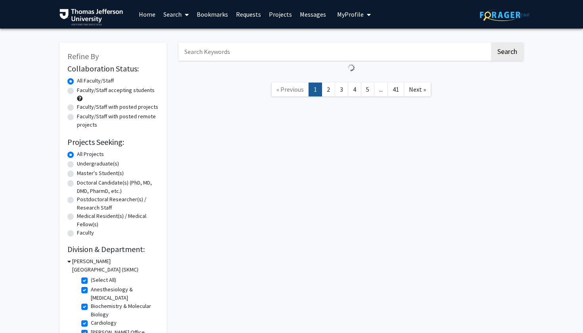
checkbox input "true"
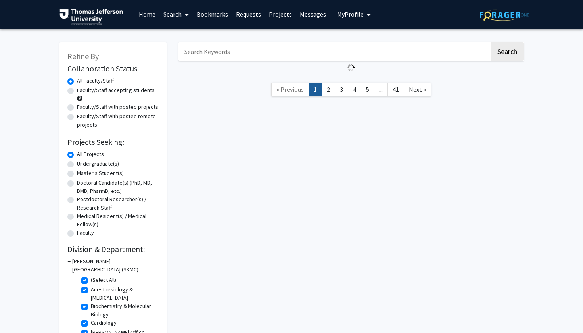
checkbox input "true"
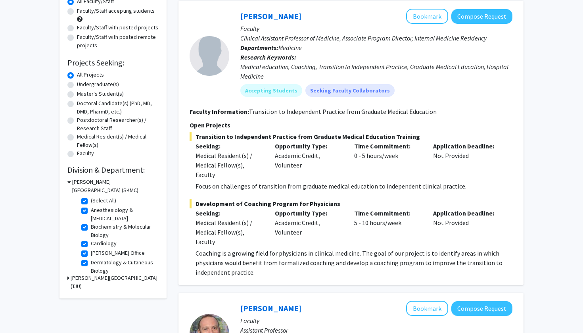
click at [80, 278] on h3 "[PERSON_NAME][GEOGRAPHIC_DATA] (TJU)" at bounding box center [115, 282] width 88 height 17
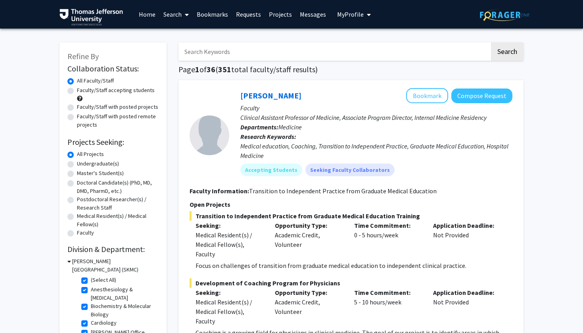
click at [216, 53] on input "Search Keywords" at bounding box center [333, 51] width 311 height 18
type input "[PERSON_NAME]"
click at [507, 53] on button "Search" at bounding box center [507, 51] width 33 height 18
checkbox input "false"
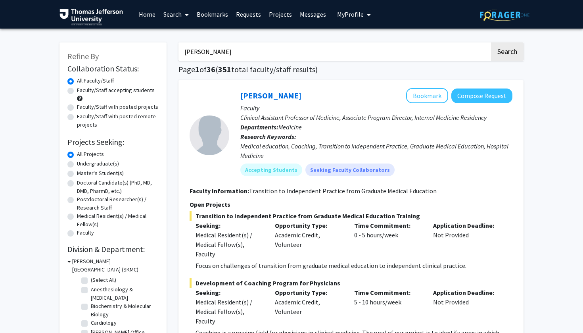
checkbox input "false"
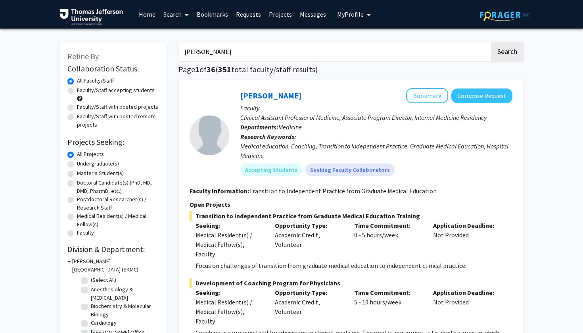
checkbox input "false"
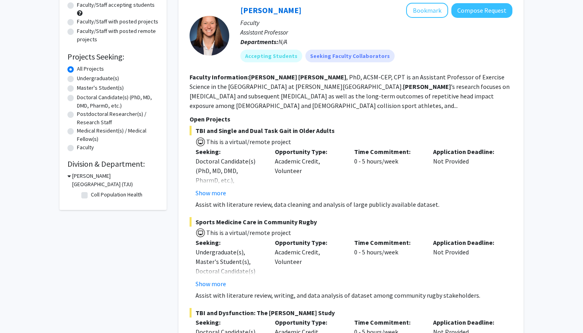
scroll to position [31, 0]
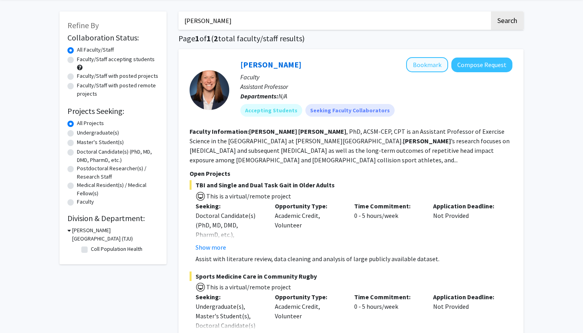
click at [428, 66] on button "Bookmark" at bounding box center [427, 64] width 42 height 15
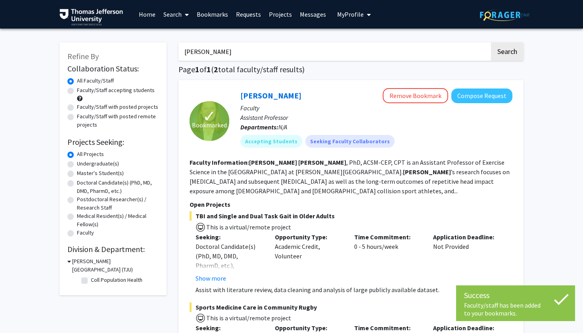
scroll to position [0, 0]
click at [217, 18] on link "Bookmarks" at bounding box center [212, 14] width 39 height 28
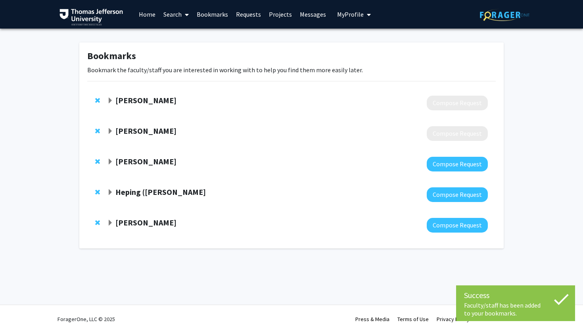
click at [149, 104] on strong "[PERSON_NAME]" at bounding box center [145, 100] width 61 height 10
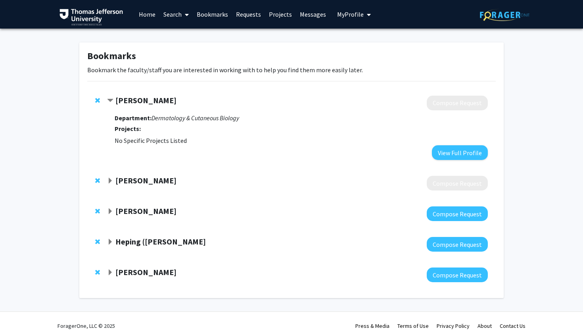
click at [149, 104] on strong "[PERSON_NAME]" at bounding box center [145, 100] width 61 height 10
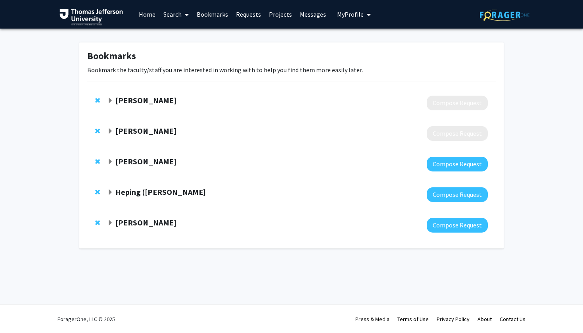
click at [149, 15] on link "Home" at bounding box center [147, 14] width 25 height 28
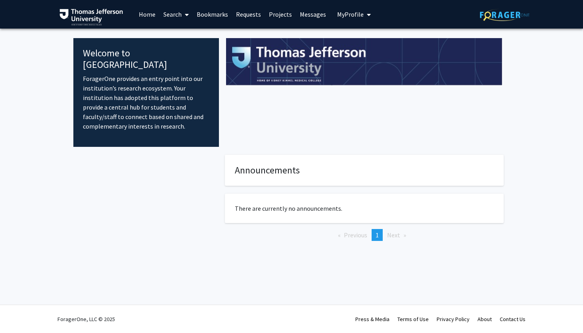
click at [179, 16] on link "Search" at bounding box center [175, 14] width 33 height 28
click at [187, 38] on span "Faculty/Staff" at bounding box center [188, 37] width 58 height 16
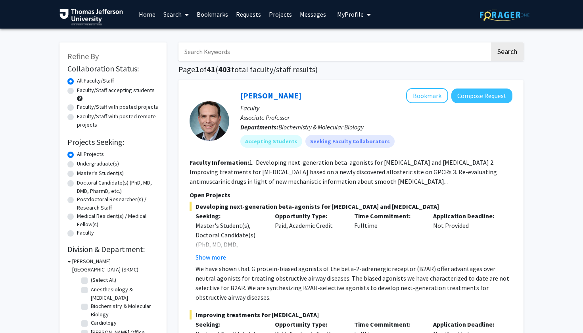
click at [209, 55] on input "Search Keywords" at bounding box center [333, 51] width 311 height 18
click at [507, 53] on button "Search" at bounding box center [507, 51] width 33 height 18
